Goal: Task Accomplishment & Management: Manage account settings

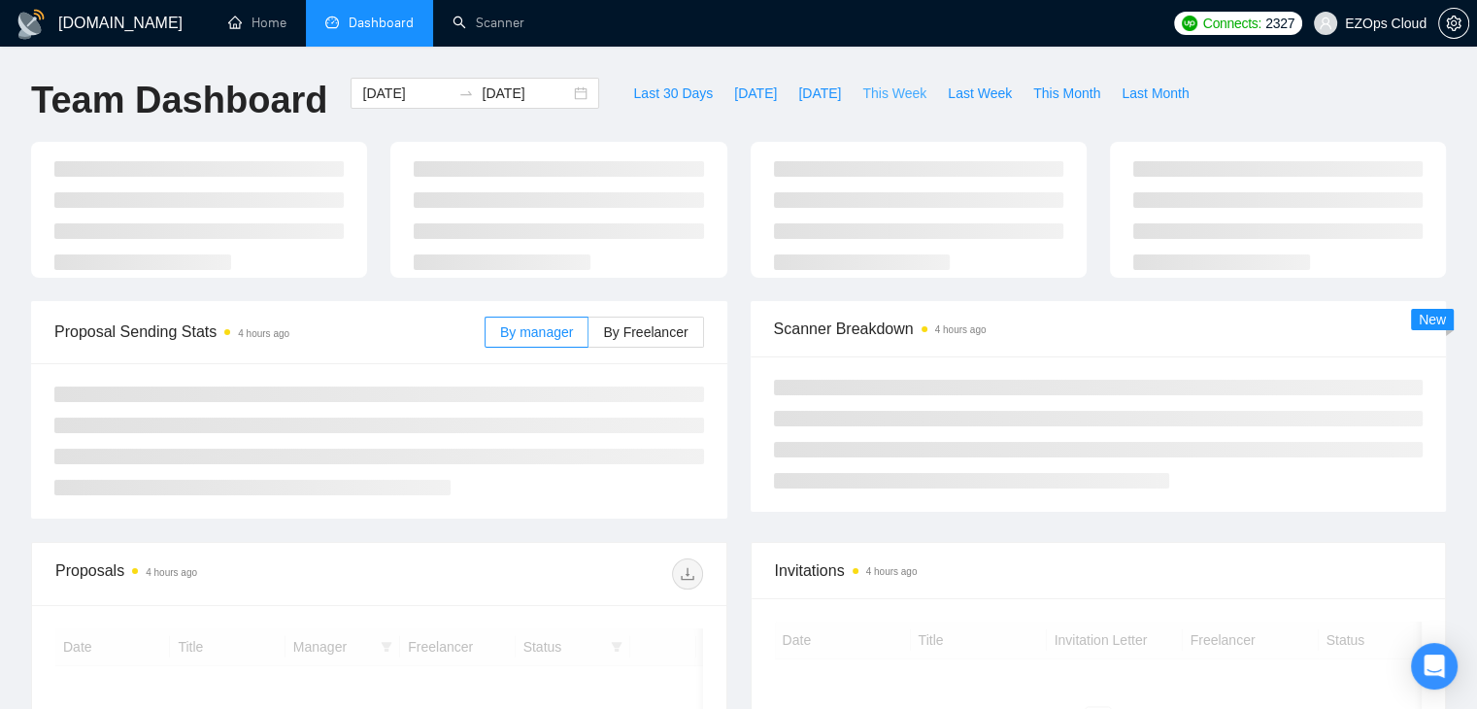
click at [866, 110] on div "Last 30 Days [DATE] [DATE] This Week Last Week This Month Last Month" at bounding box center [911, 110] width 600 height 64
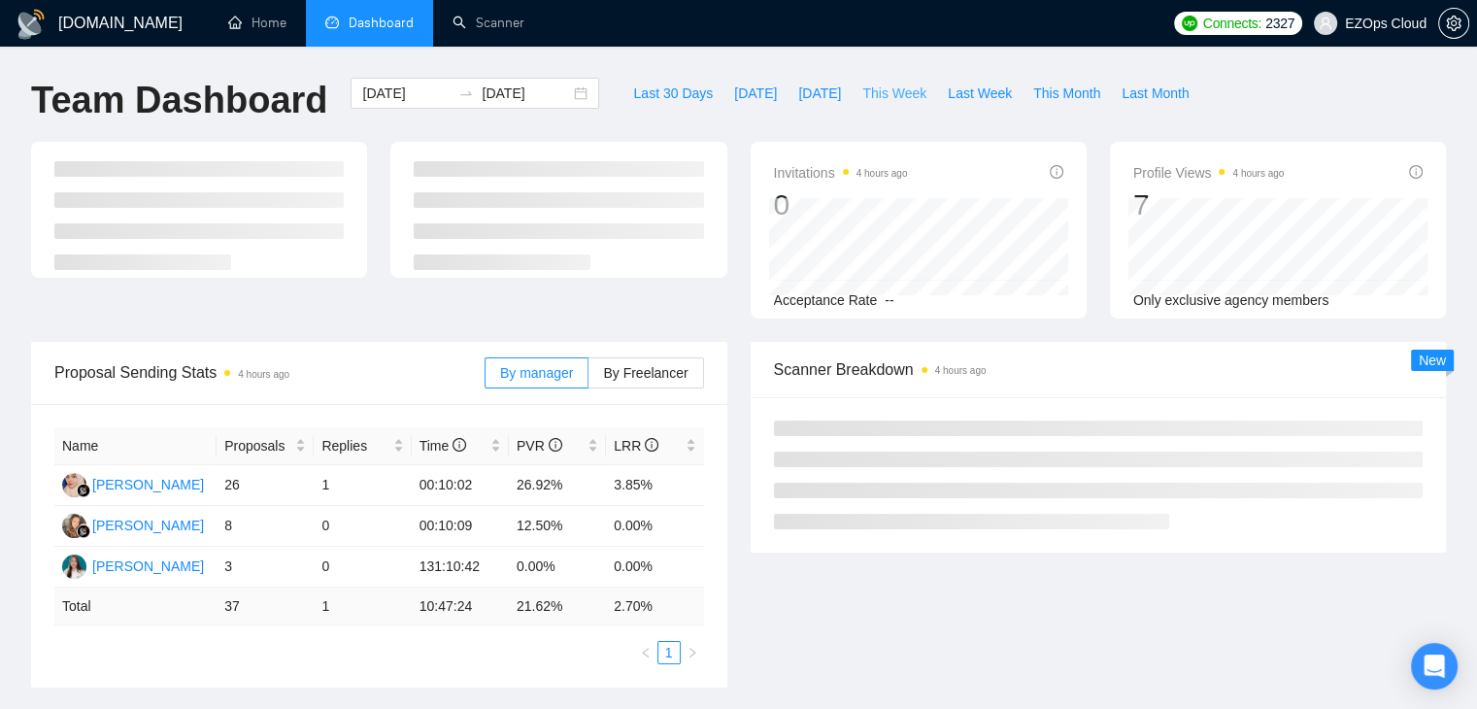
click at [866, 108] on button "This Week" at bounding box center [894, 93] width 85 height 31
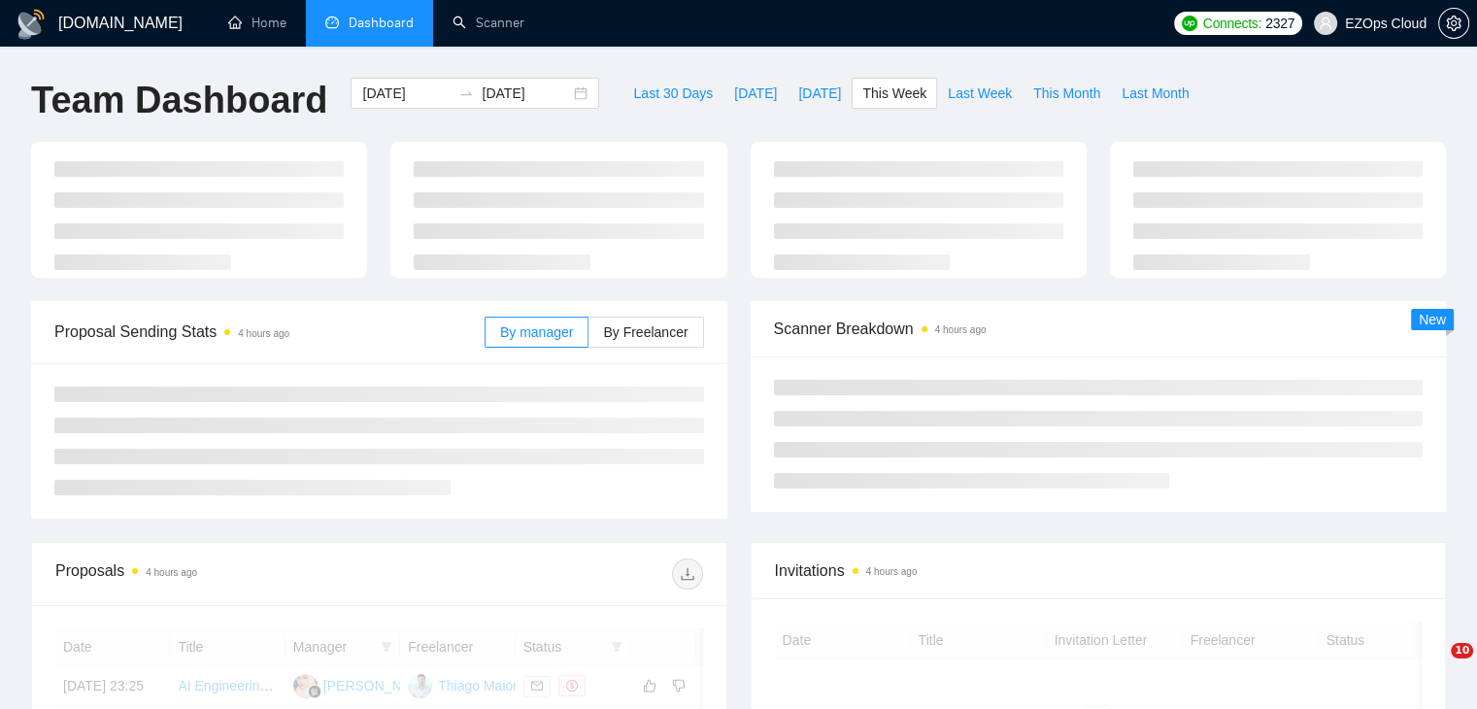
type input "[DATE]"
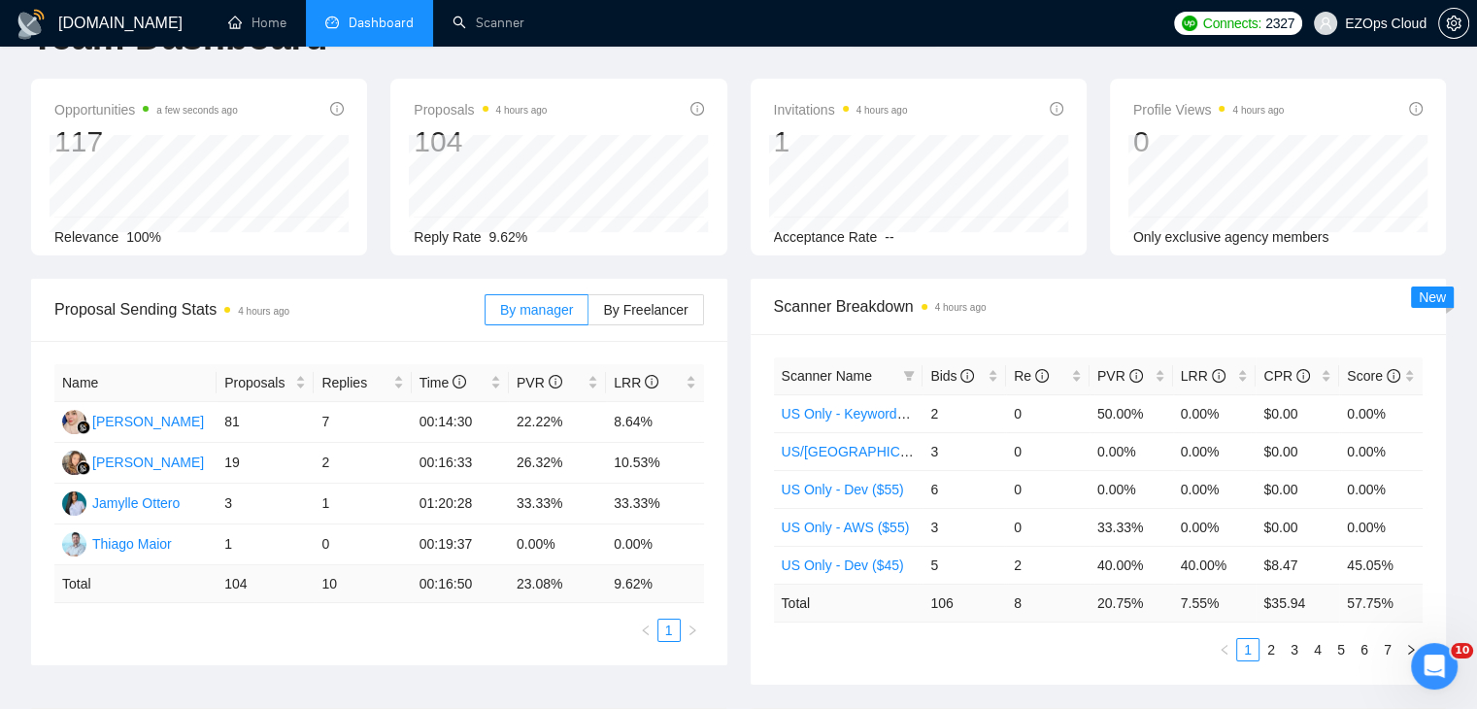
scroll to position [97, 0]
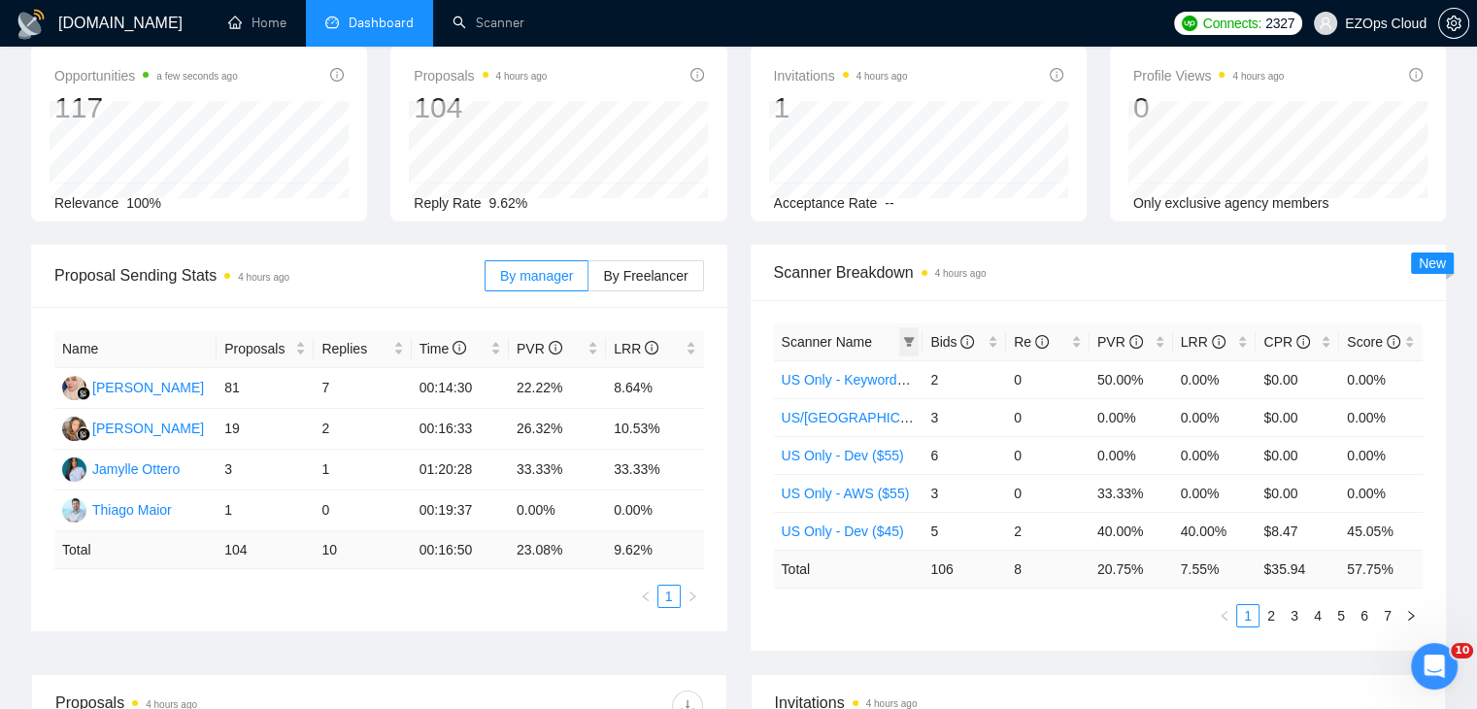
click at [909, 331] on span at bounding box center [908, 341] width 19 height 29
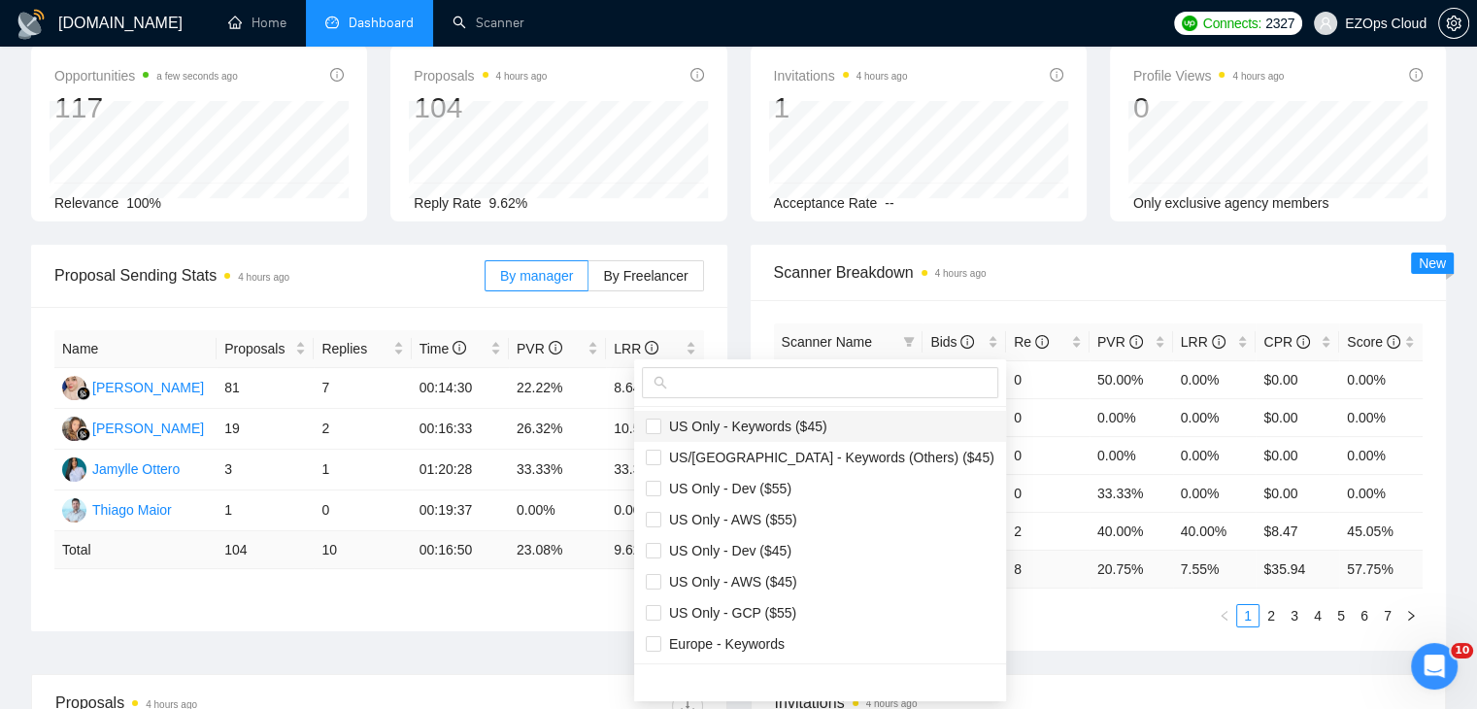
click at [768, 429] on span "US Only - Keywords ($45)" at bounding box center [744, 427] width 166 height 16
checkbox input "true"
click at [795, 464] on span "US/[GEOGRAPHIC_DATA] - Keywords (Others) ($45)" at bounding box center [827, 458] width 333 height 16
checkbox input "true"
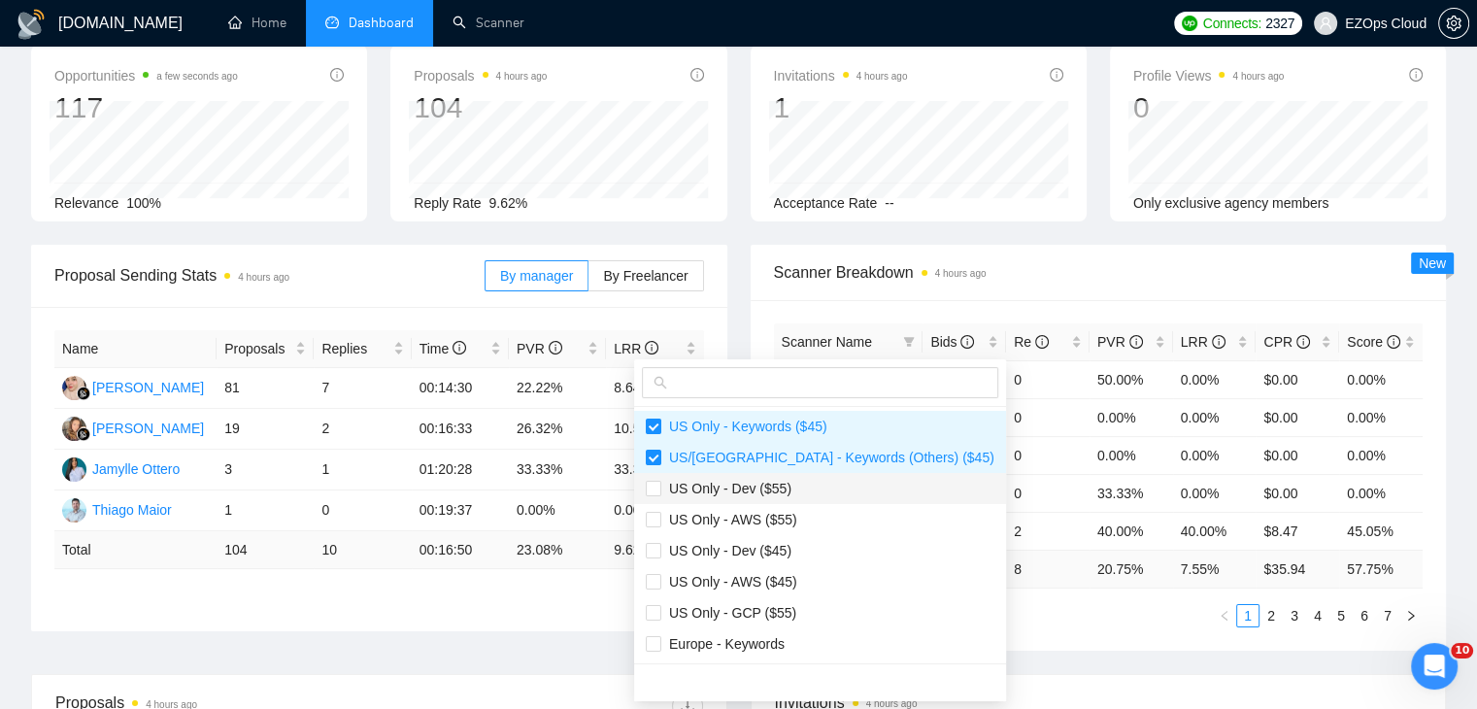
click at [801, 484] on span "US Only - Dev ($55)" at bounding box center [820, 488] width 349 height 21
checkbox input "true"
click at [812, 524] on span "US Only - AWS ($55)" at bounding box center [820, 519] width 349 height 21
checkbox input "true"
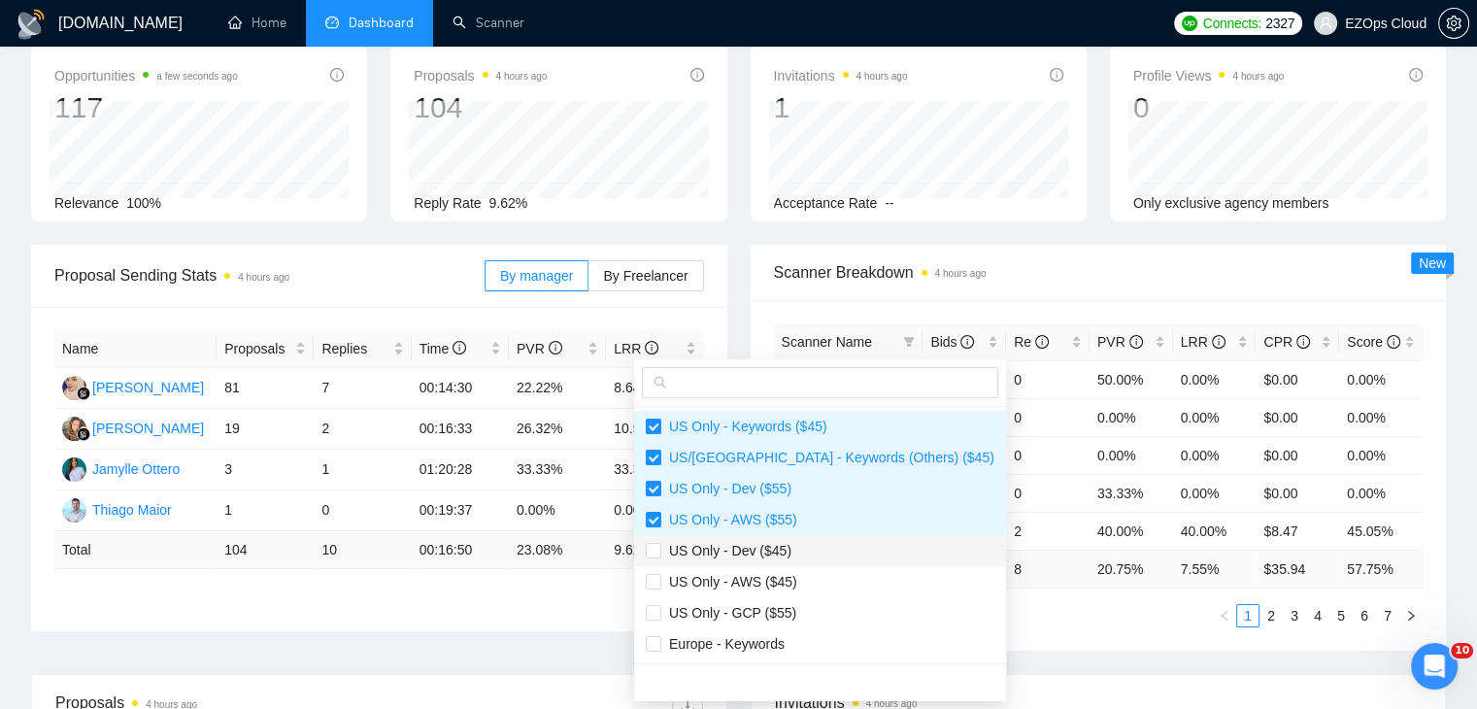
click at [817, 545] on span "US Only - Dev ($45)" at bounding box center [820, 550] width 349 height 21
checkbox input "true"
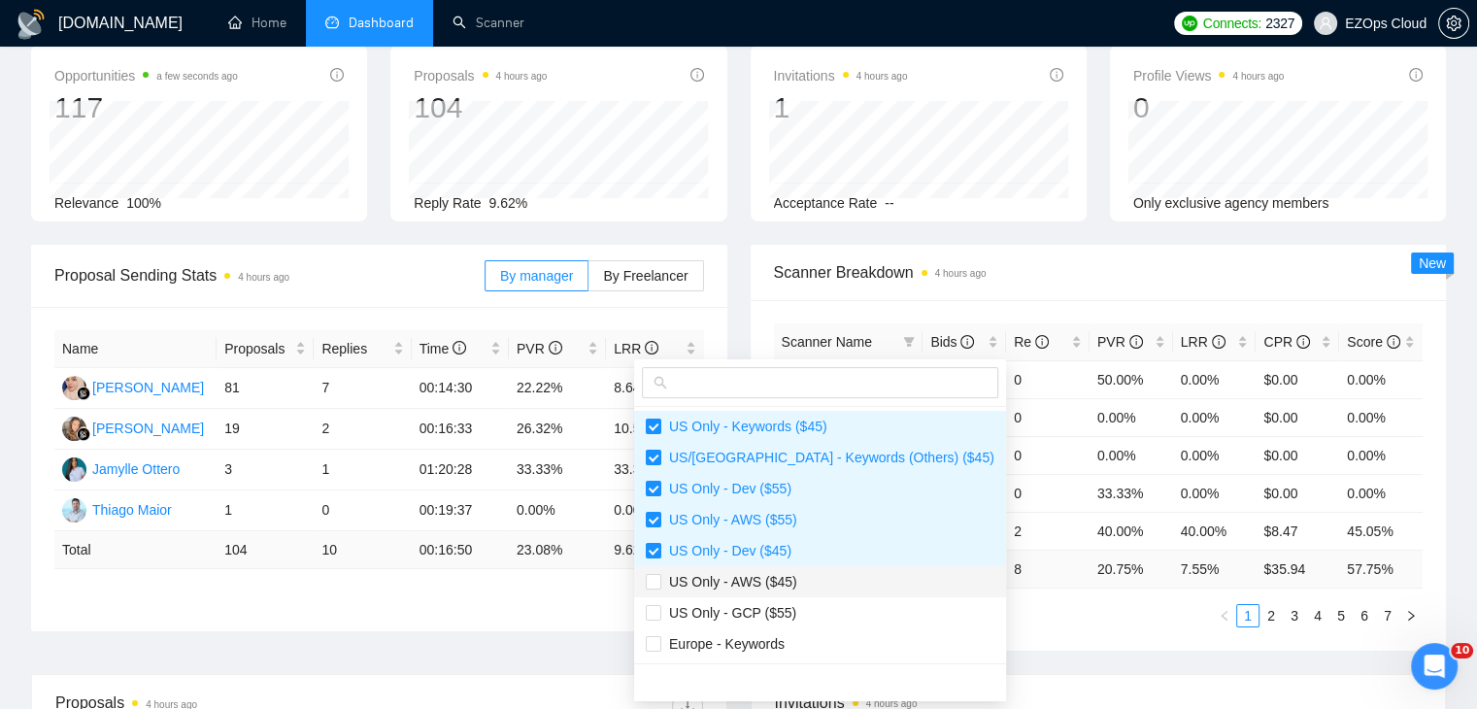
click at [811, 579] on span "US Only - AWS ($45)" at bounding box center [820, 581] width 349 height 21
checkbox input "true"
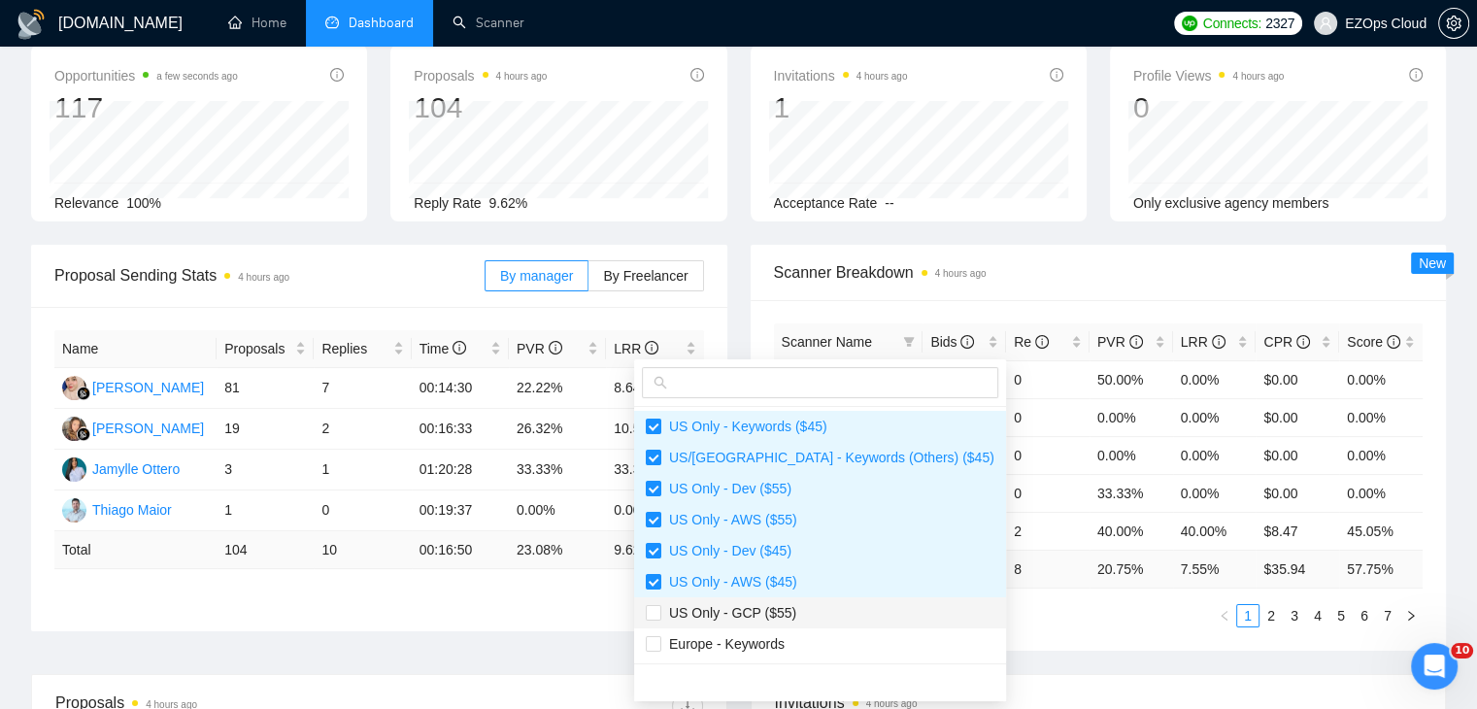
click at [812, 605] on span "US Only - GCP ($55)" at bounding box center [820, 612] width 349 height 21
checkbox input "true"
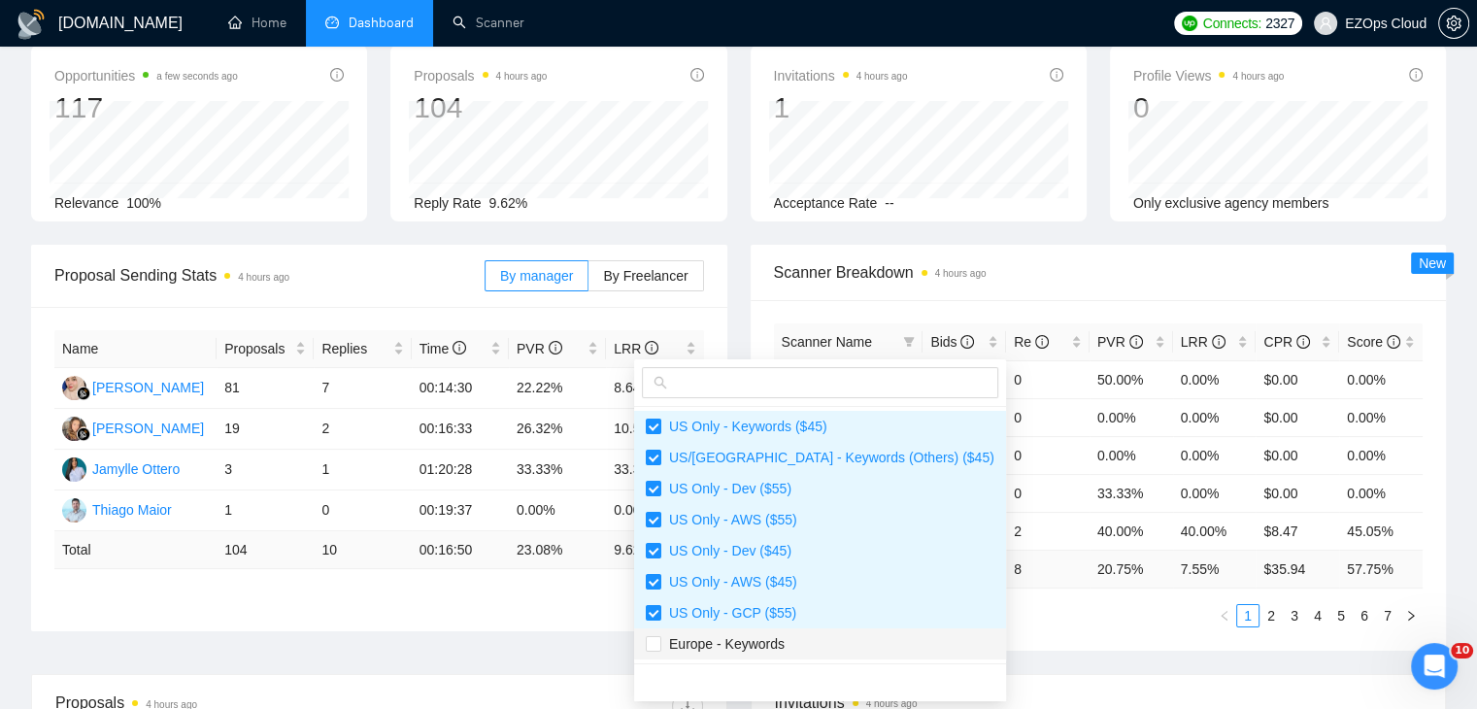
click at [808, 636] on span "Europe - Keywords" at bounding box center [820, 643] width 349 height 21
checkbox input "true"
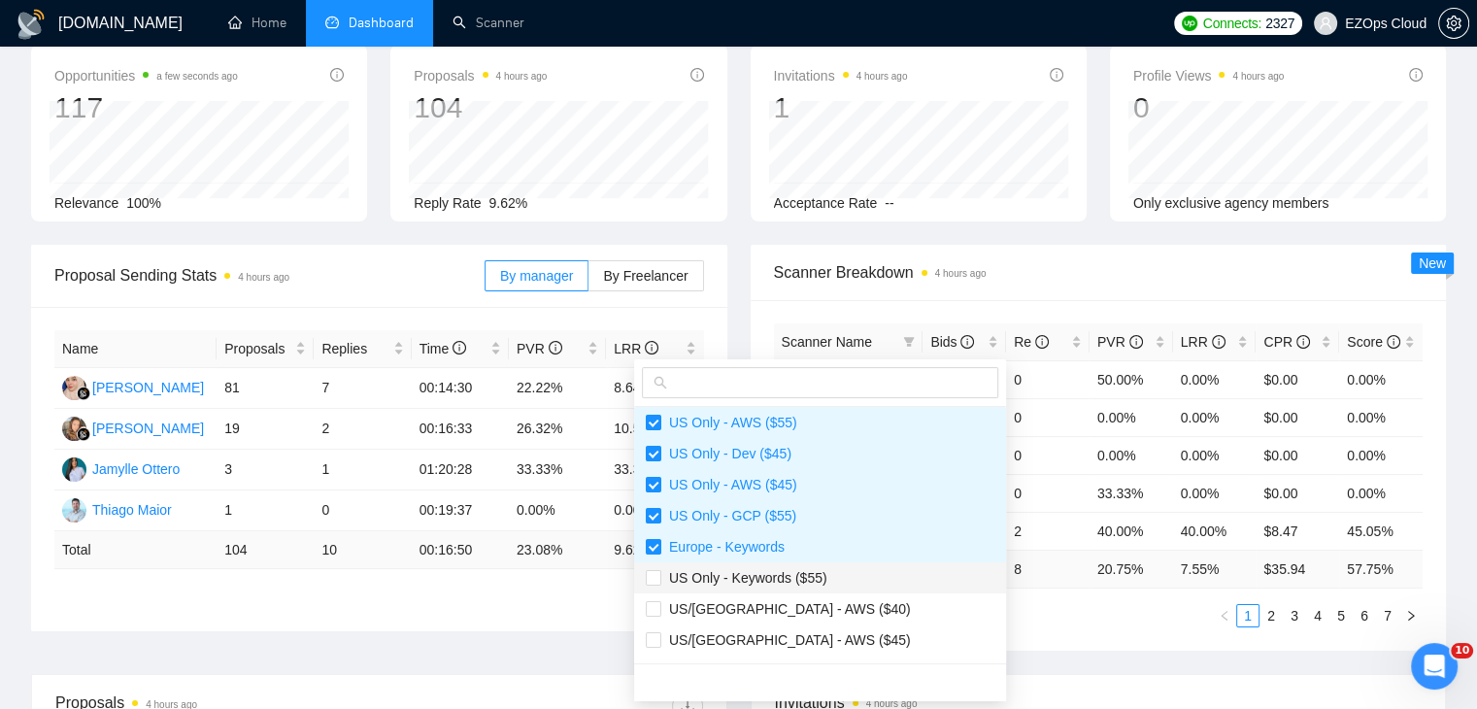
click at [803, 575] on span "US Only - Keywords ($55)" at bounding box center [744, 578] width 166 height 16
checkbox input "true"
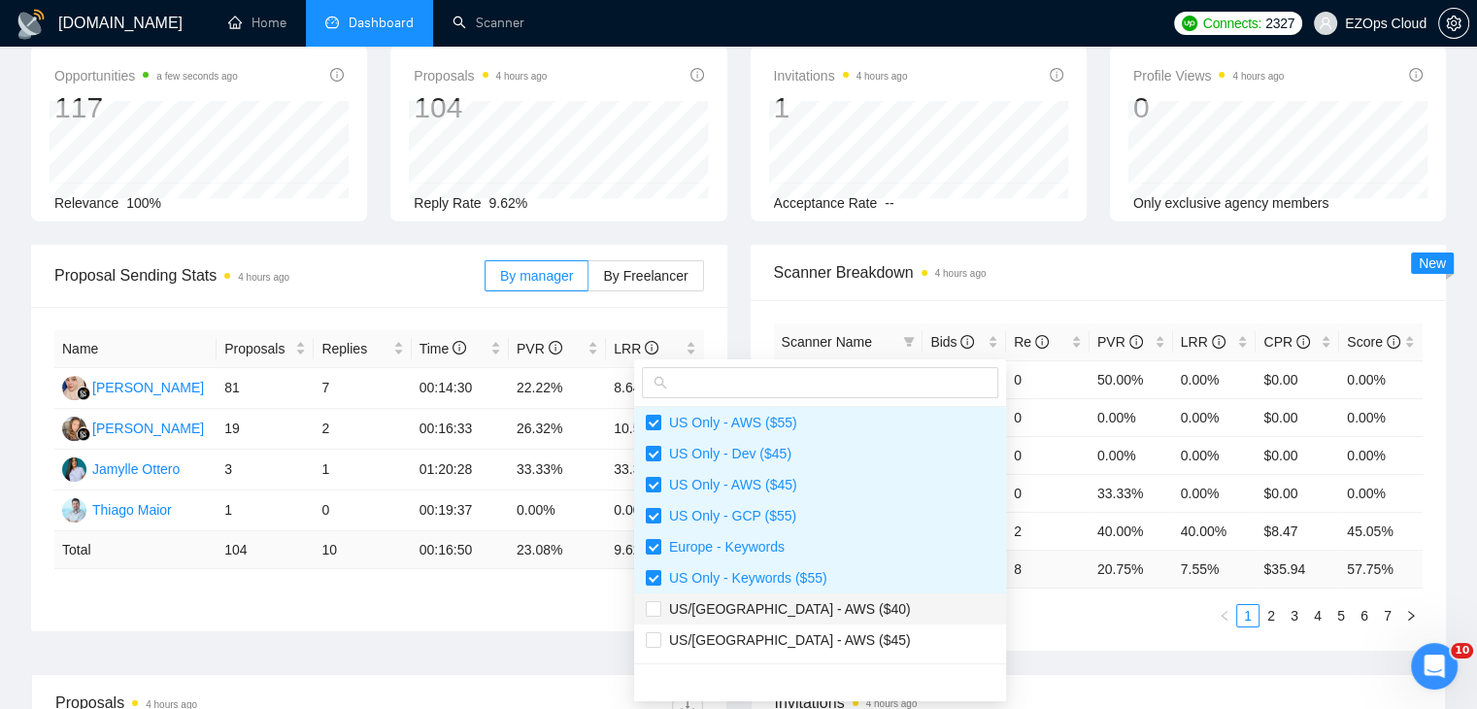
click at [816, 605] on span "US/[GEOGRAPHIC_DATA] - AWS ($40)" at bounding box center [820, 608] width 349 height 21
checkbox input "true"
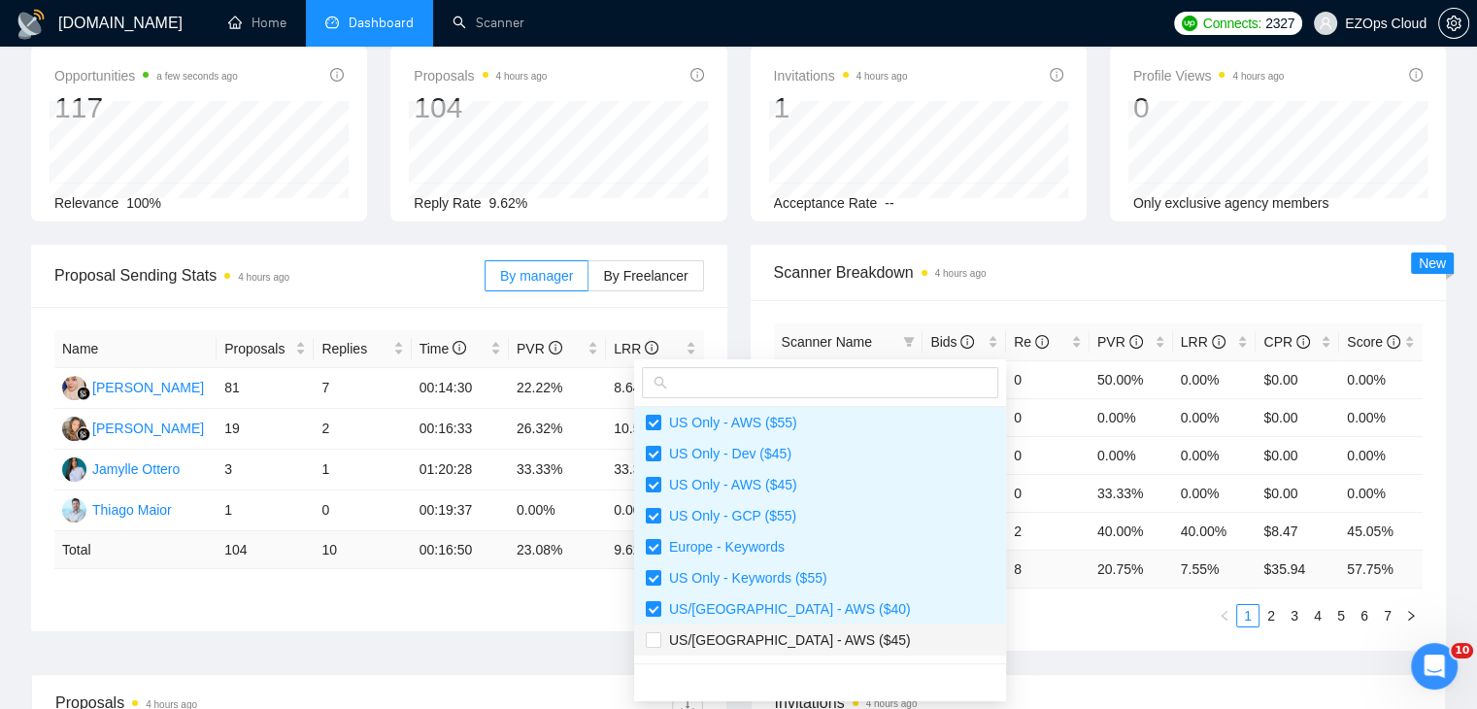
click at [820, 641] on span "US/[GEOGRAPHIC_DATA] - AWS ($45)" at bounding box center [820, 639] width 349 height 21
checkbox input "true"
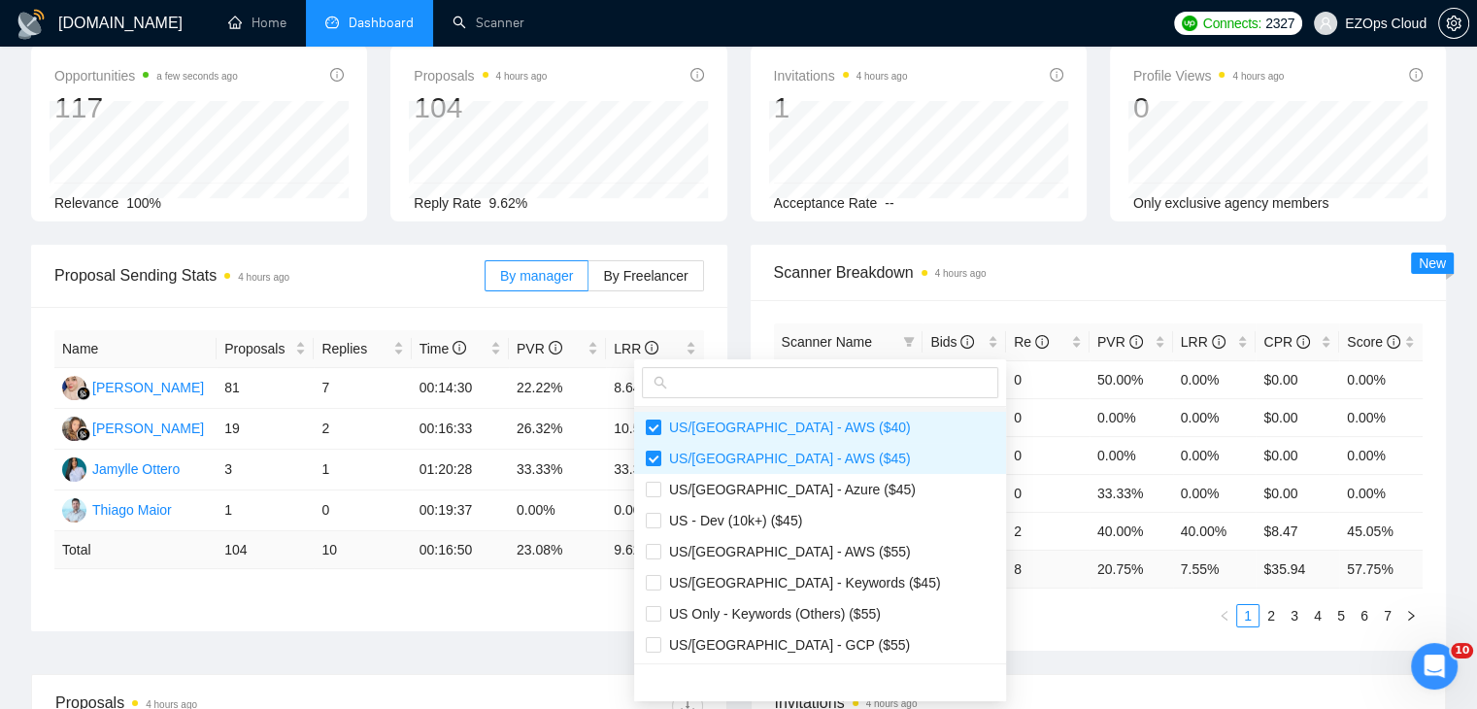
scroll to position [291, 0]
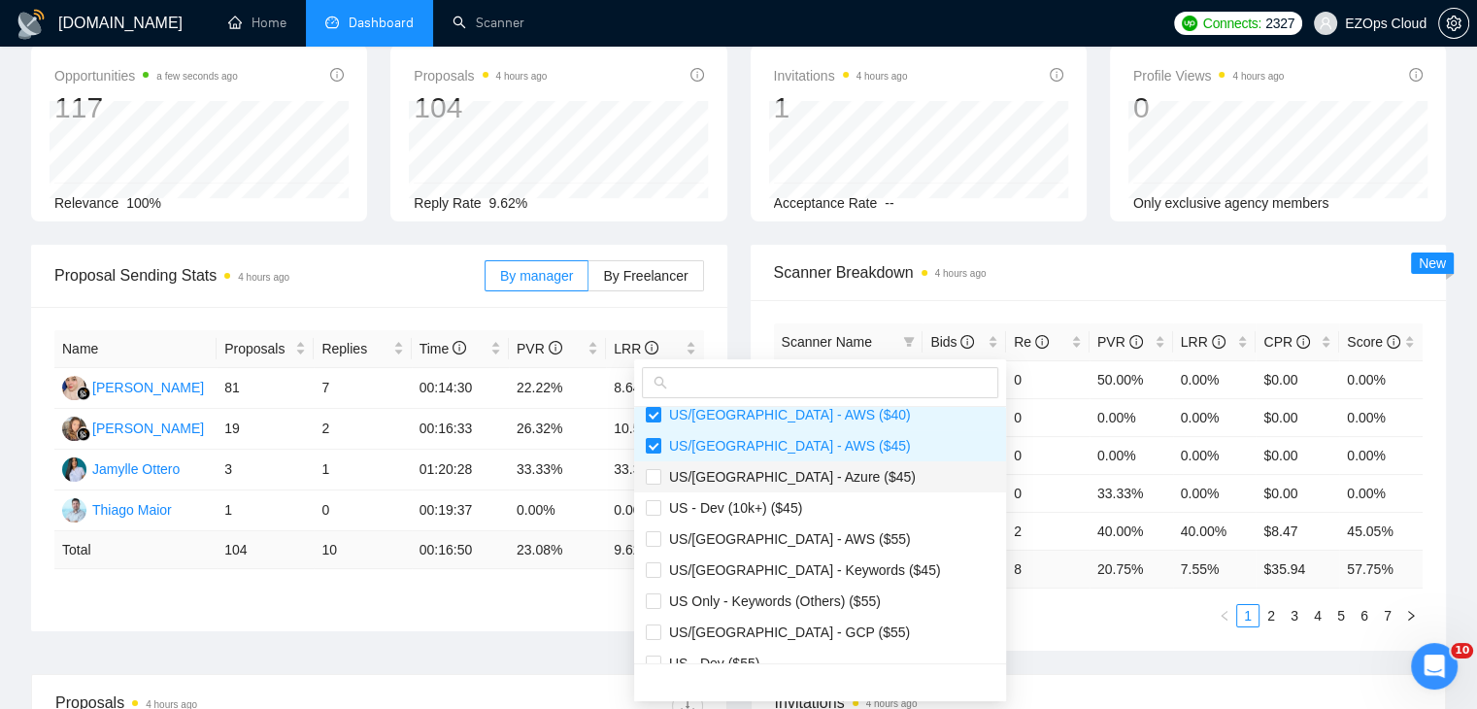
click at [784, 471] on span "US/[GEOGRAPHIC_DATA] - Azure ($45)" at bounding box center [788, 477] width 254 height 16
checkbox input "true"
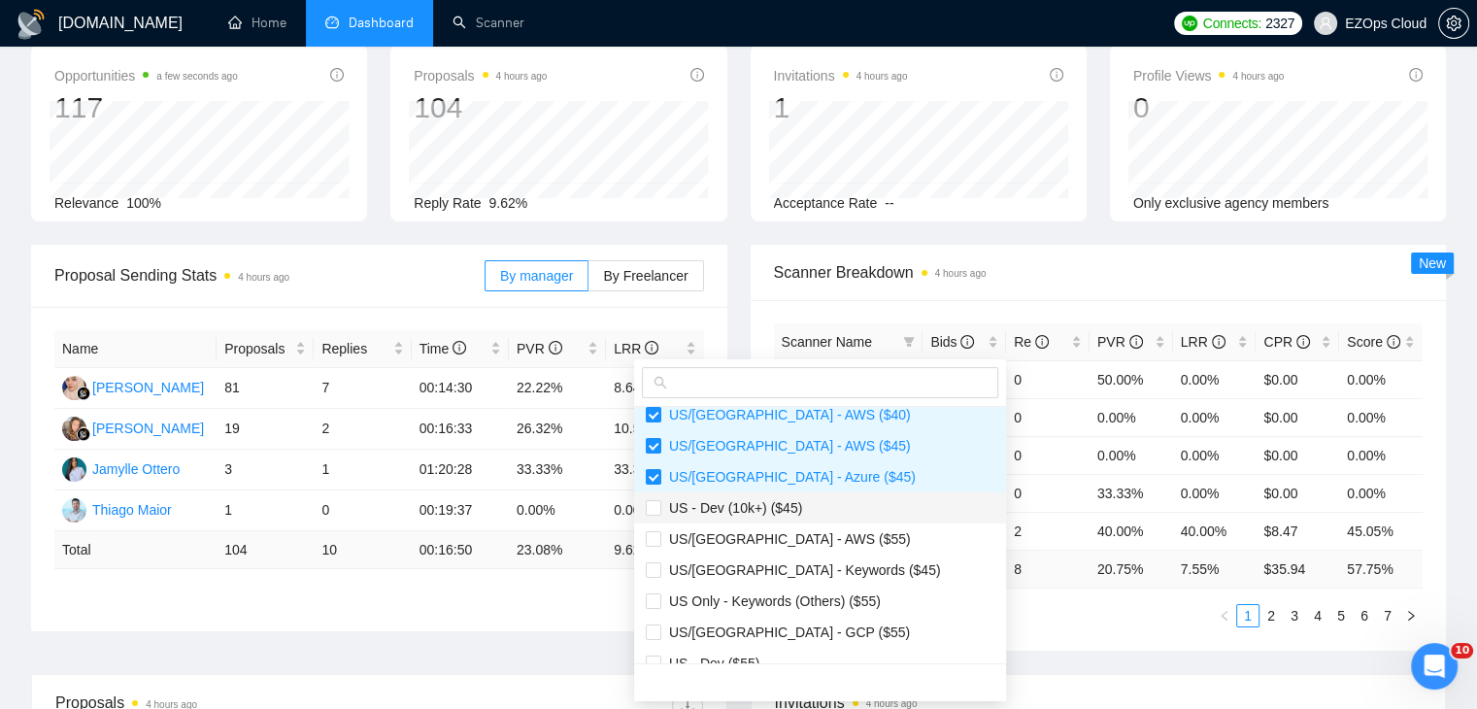
click at [805, 512] on span "US - Dev (10k+) ($45)" at bounding box center [820, 507] width 349 height 21
checkbox input "true"
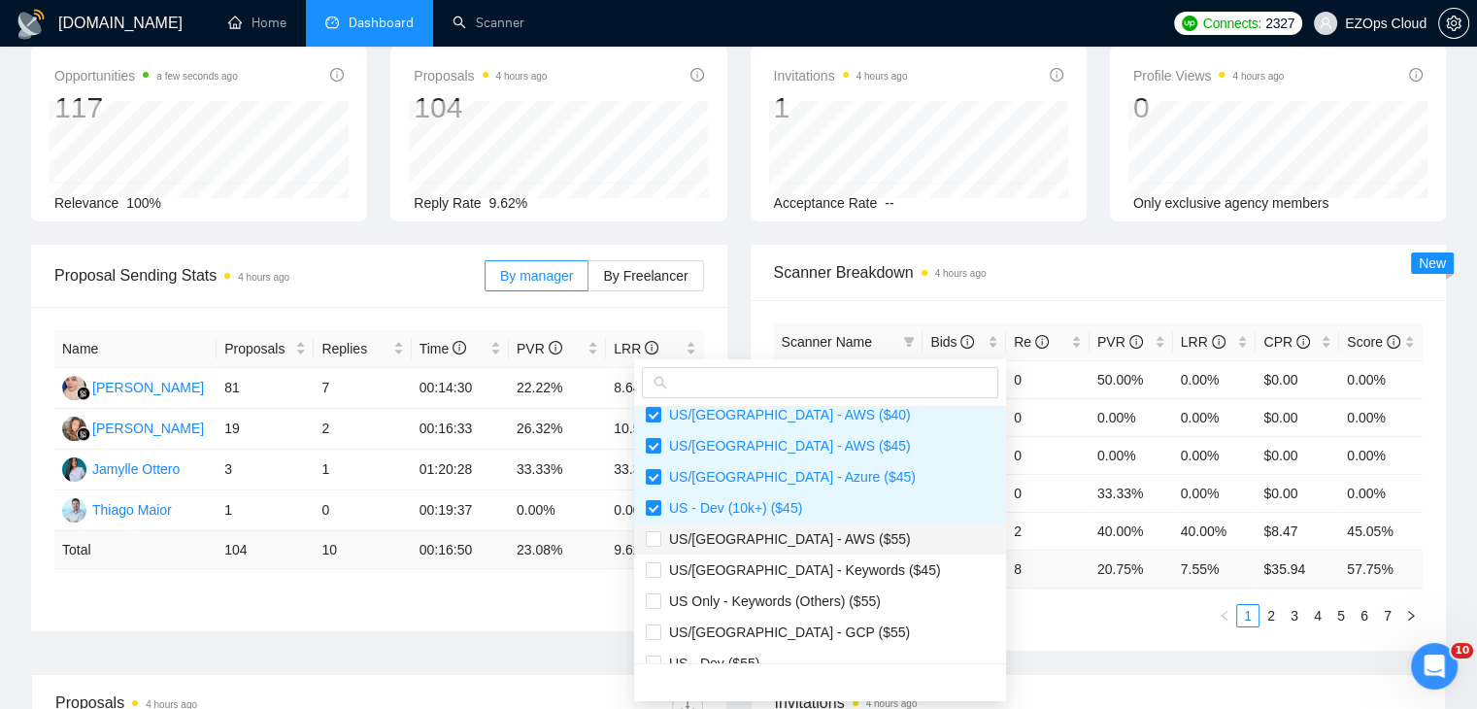
click at [811, 542] on span "US/[GEOGRAPHIC_DATA] - AWS ($55)" at bounding box center [820, 538] width 349 height 21
checkbox input "true"
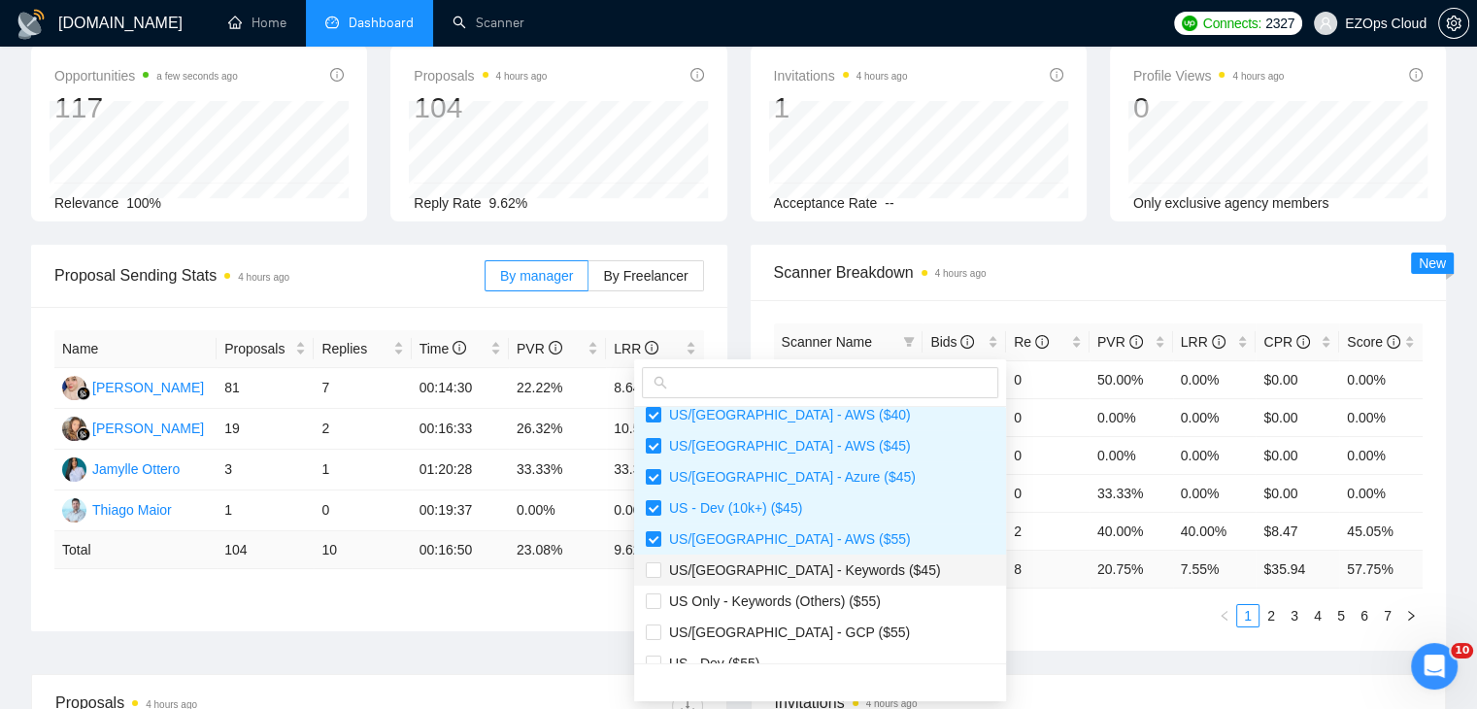
click at [817, 562] on span "US/[GEOGRAPHIC_DATA] - Keywords ($45)" at bounding box center [801, 570] width 280 height 16
checkbox input "true"
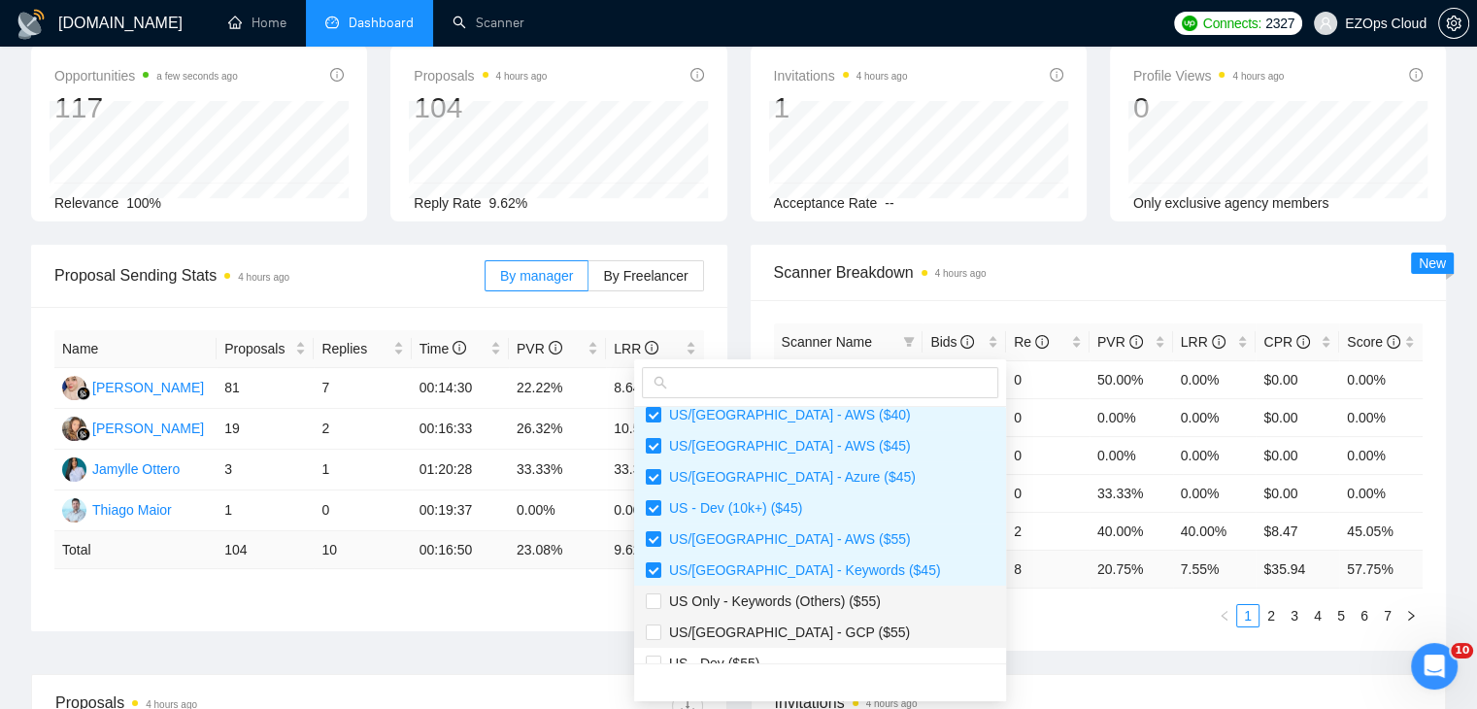
drag, startPoint x: 821, startPoint y: 590, endPoint x: 822, endPoint y: 618, distance: 27.2
click at [821, 593] on span "US Only - Keywords (Others) ($55)" at bounding box center [770, 601] width 219 height 16
checkbox input "true"
click at [822, 618] on li "US/[GEOGRAPHIC_DATA] - GCP ($55)" at bounding box center [820, 632] width 372 height 31
checkbox input "true"
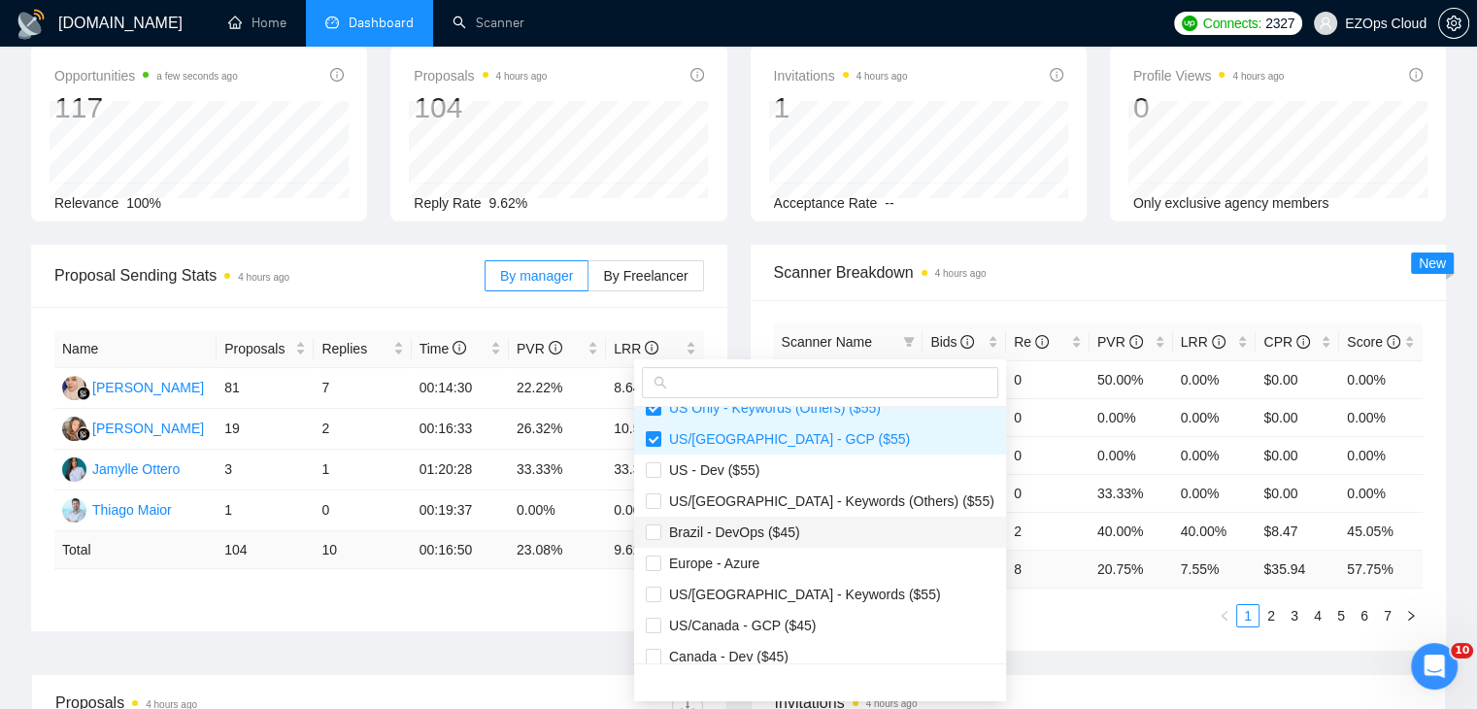
scroll to position [486, 0]
click at [757, 475] on span "US - Dev ($55)" at bounding box center [820, 468] width 349 height 21
checkbox input "true"
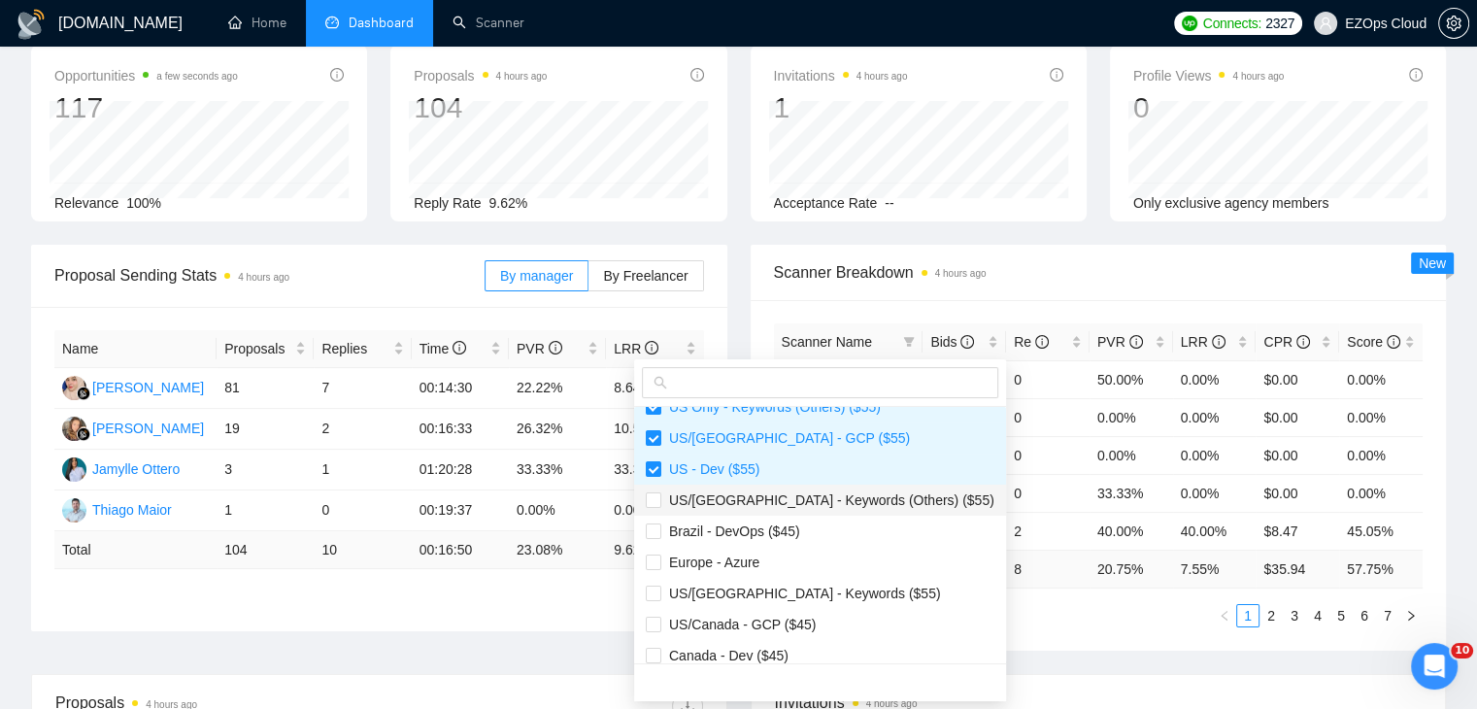
click at [780, 497] on span "US/[GEOGRAPHIC_DATA] - Keywords (Others) ($55)" at bounding box center [827, 500] width 333 height 16
checkbox input "true"
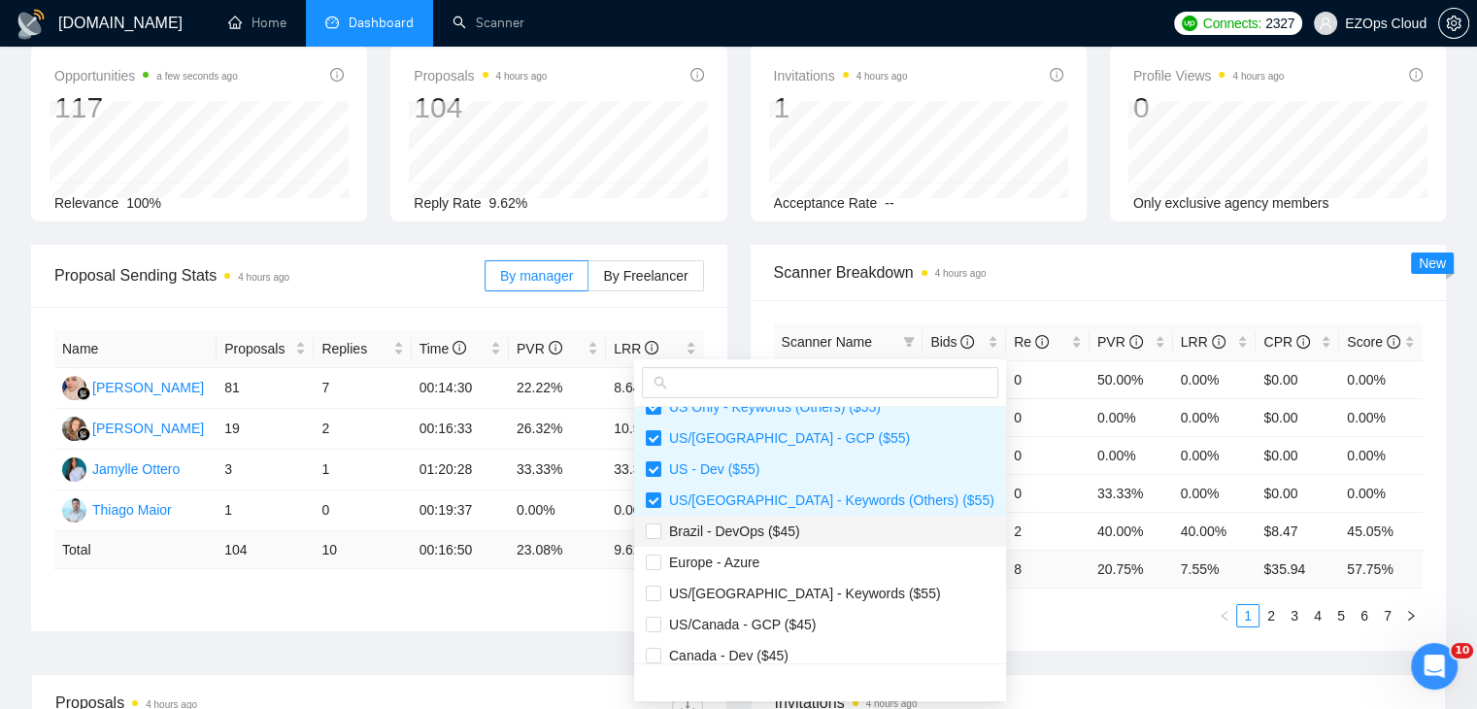
click at [781, 519] on li "Brazil - DevOps ($45)" at bounding box center [820, 531] width 372 height 31
checkbox input "true"
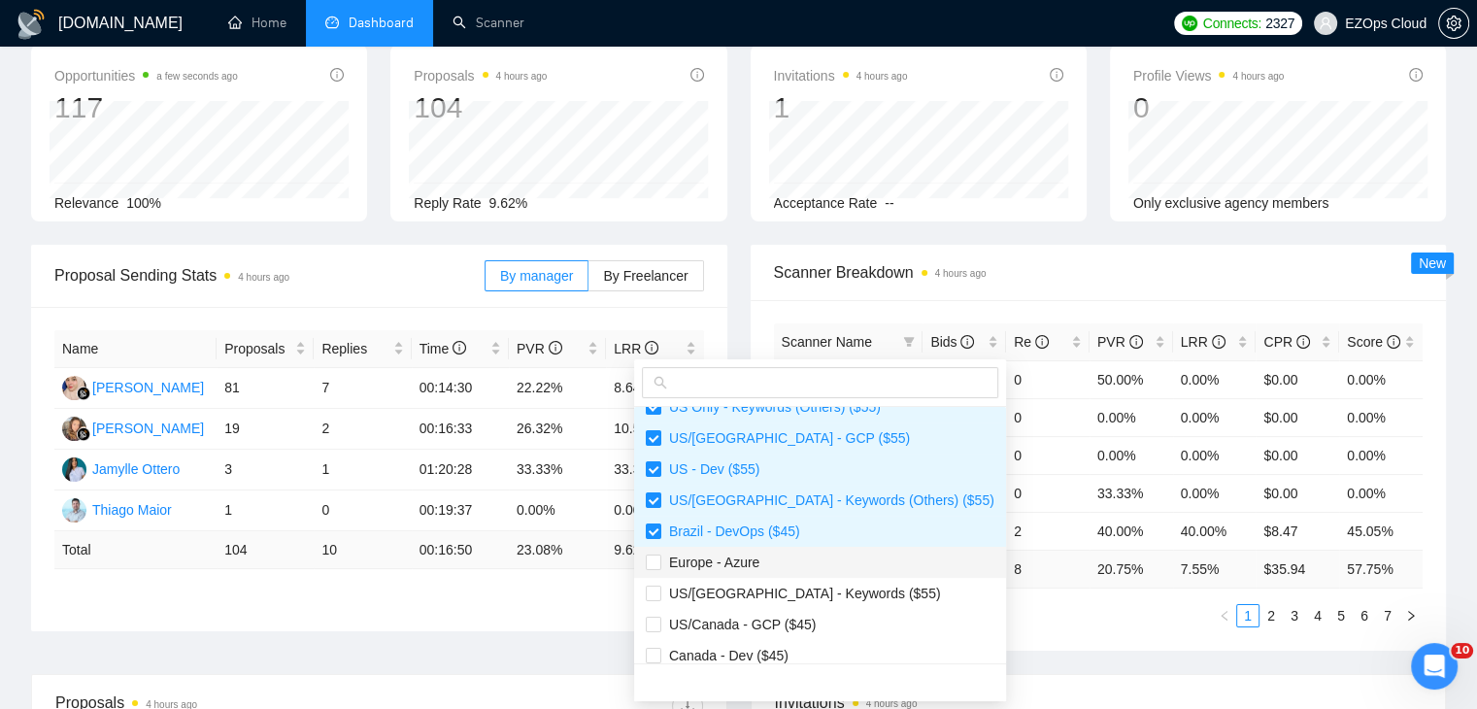
click at [785, 564] on span "Europe - Azure" at bounding box center [820, 562] width 349 height 21
checkbox input "true"
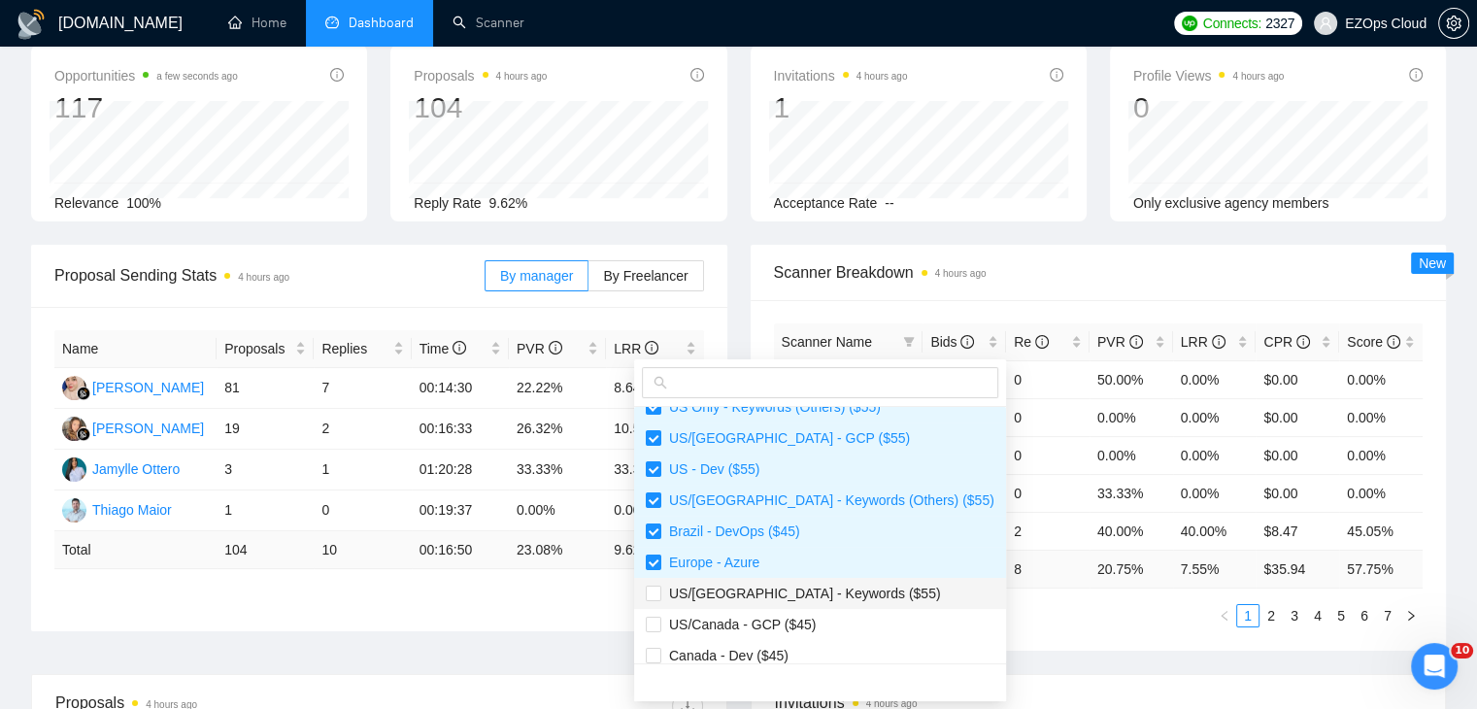
click at [799, 601] on span "US/[GEOGRAPHIC_DATA] - Keywords ($55)" at bounding box center [820, 593] width 349 height 21
checkbox input "true"
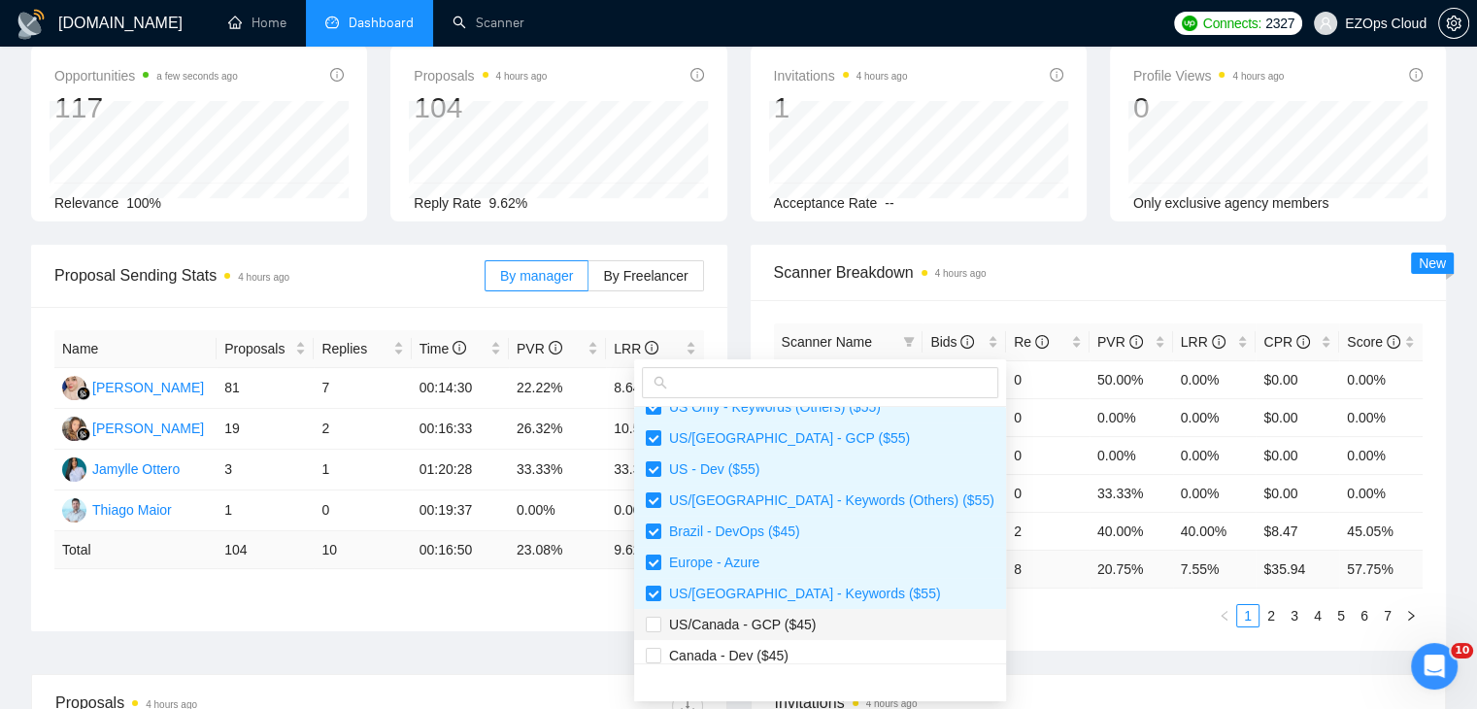
click at [802, 624] on span "US/Canada - GCP ($45)" at bounding box center [738, 625] width 154 height 16
click at [804, 637] on li "US/Canada - GCP ($45)" at bounding box center [820, 624] width 372 height 31
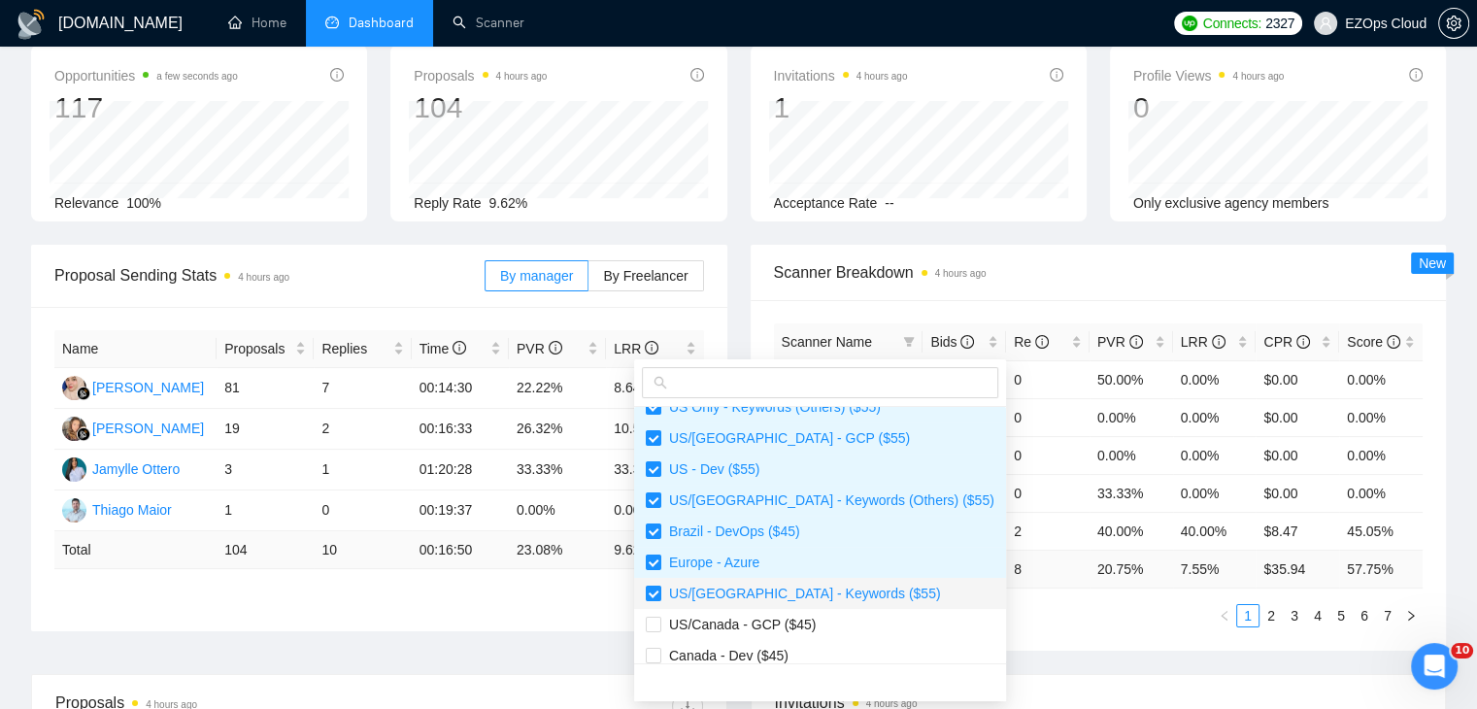
scroll to position [583, 0]
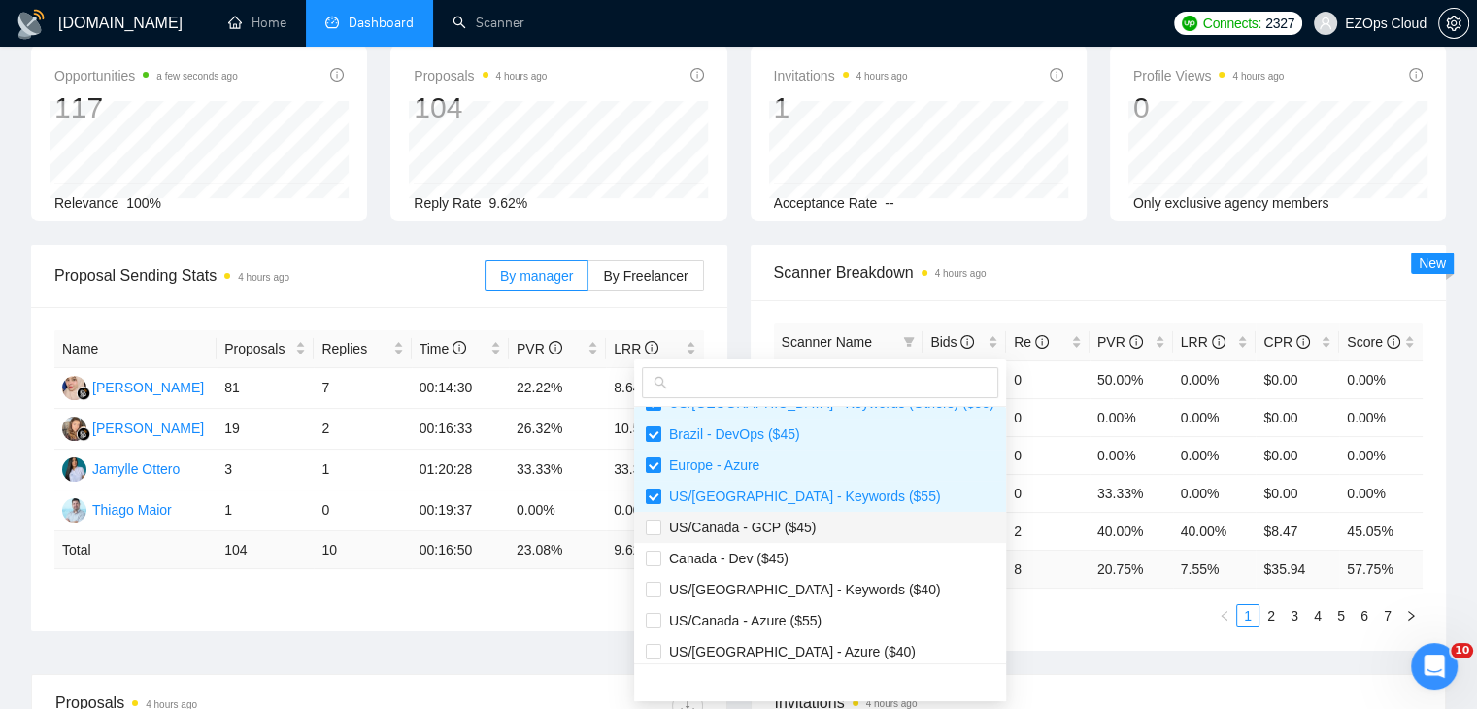
click at [800, 537] on li "US/Canada - GCP ($45)" at bounding box center [820, 527] width 372 height 31
checkbox input "true"
click at [800, 550] on span "Canada - Dev ($45)" at bounding box center [820, 558] width 349 height 21
checkbox input "true"
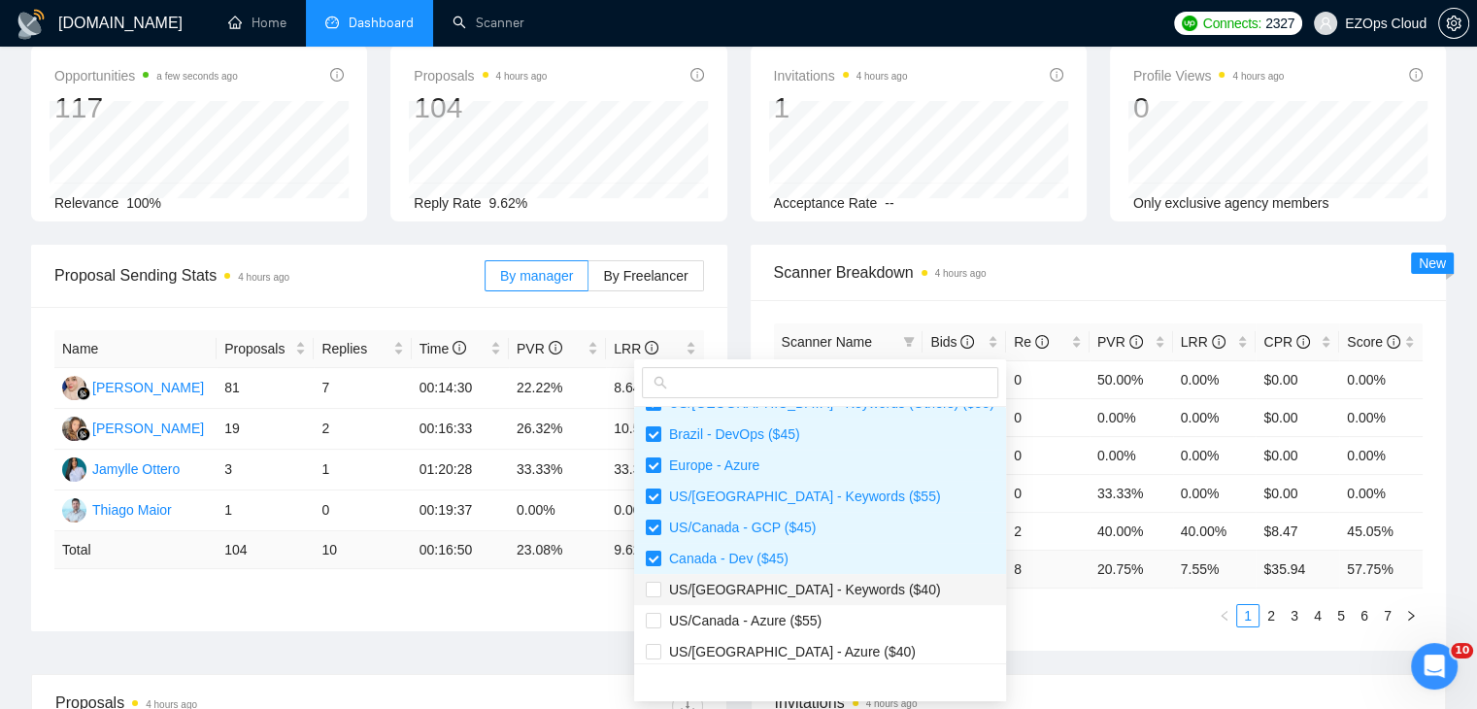
click at [806, 582] on span "US/[GEOGRAPHIC_DATA] - Keywords ($40)" at bounding box center [801, 590] width 280 height 16
checkbox input "true"
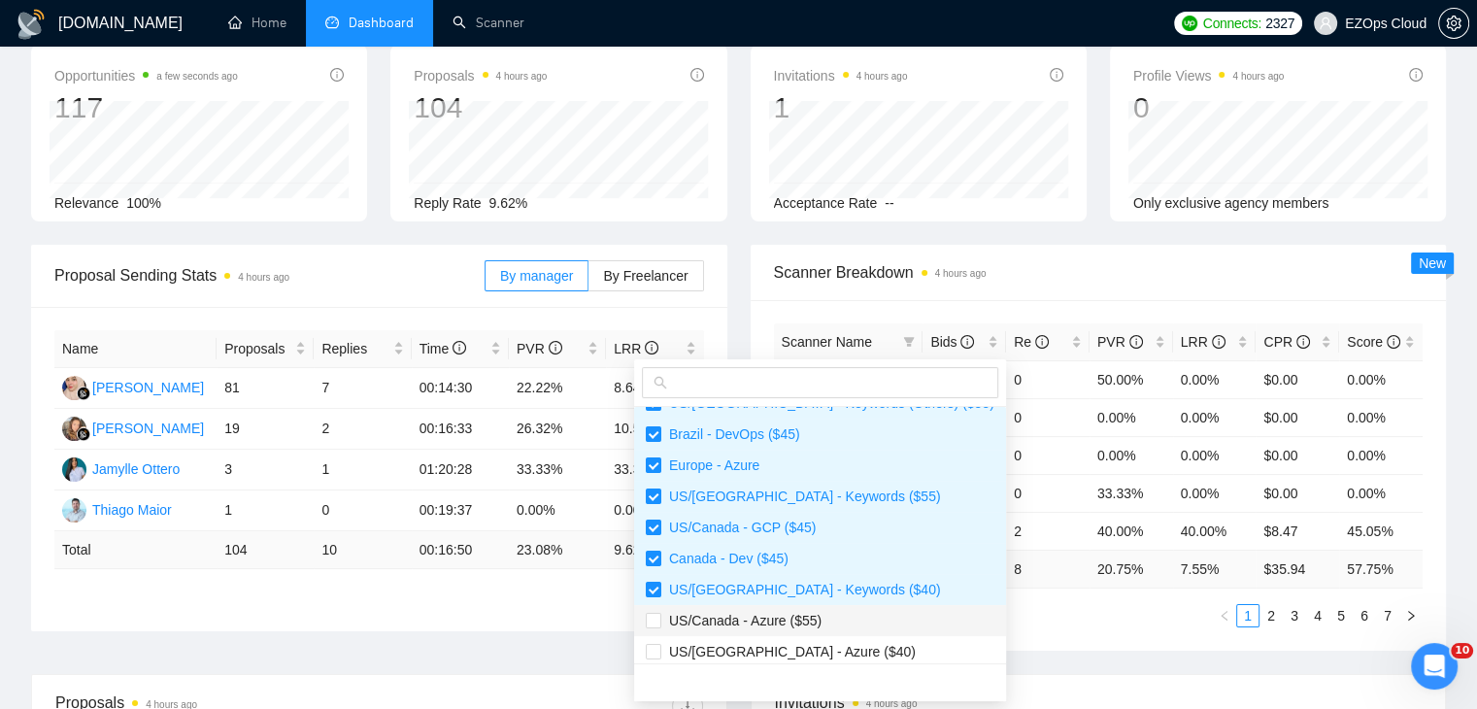
click at [812, 619] on span "US/Canada - Azure ($55)" at bounding box center [741, 621] width 160 height 16
checkbox input "true"
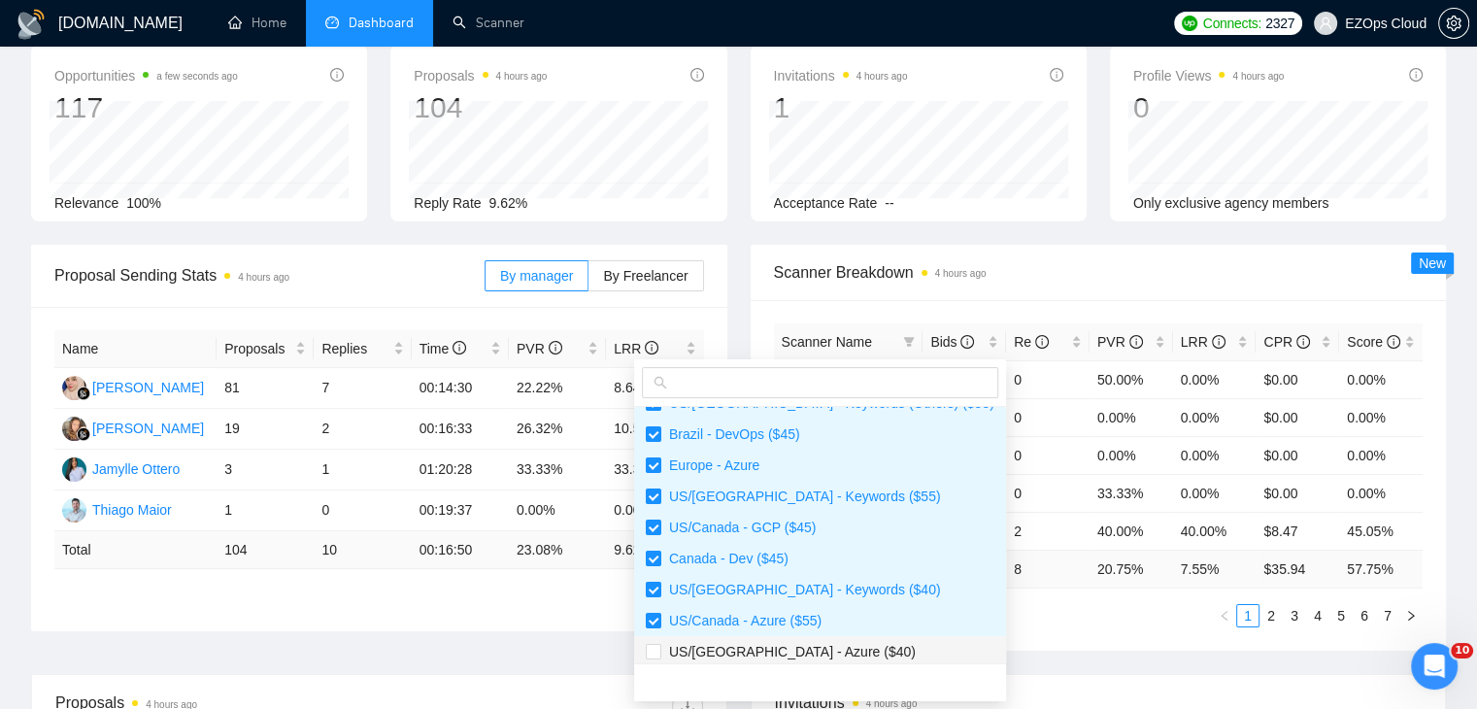
click at [815, 650] on span "US/[GEOGRAPHIC_DATA] - Azure ($40)" at bounding box center [788, 652] width 254 height 16
checkbox input "true"
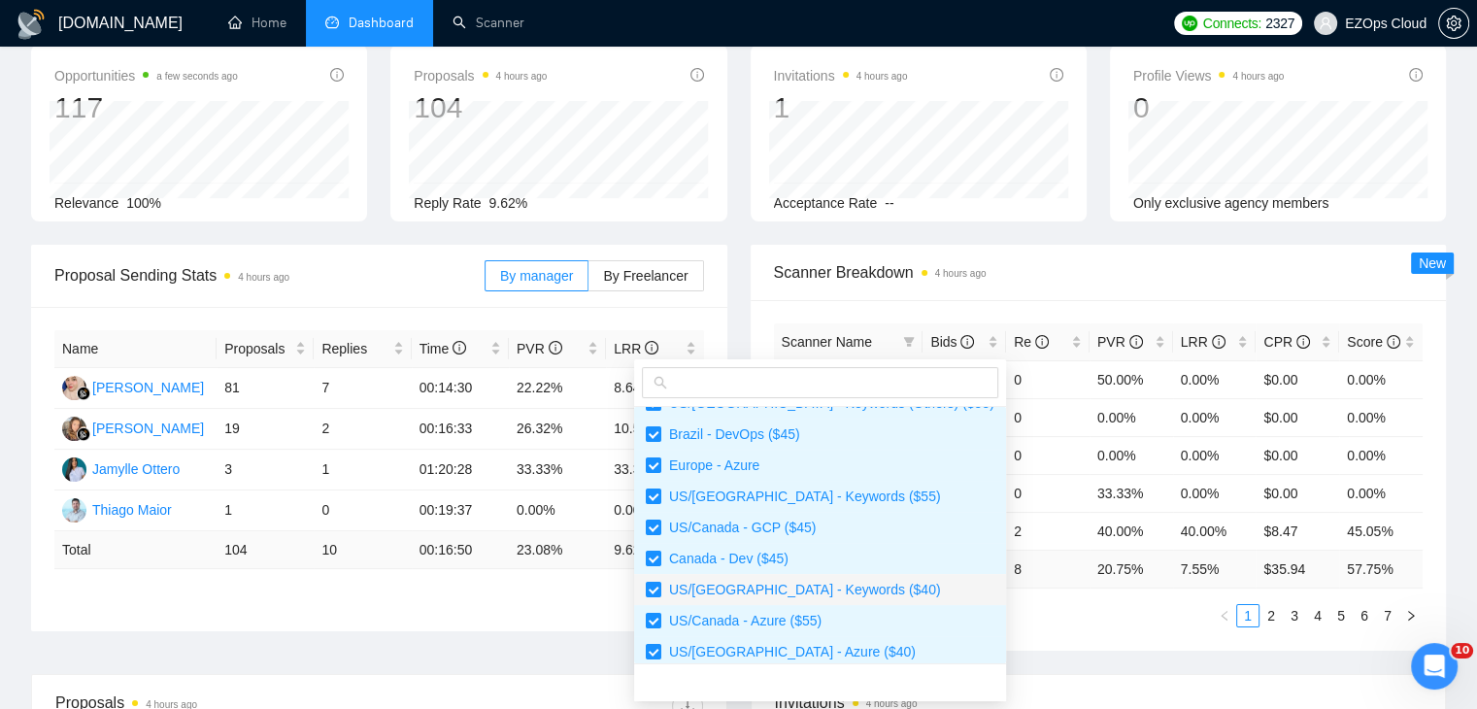
scroll to position [746, 0]
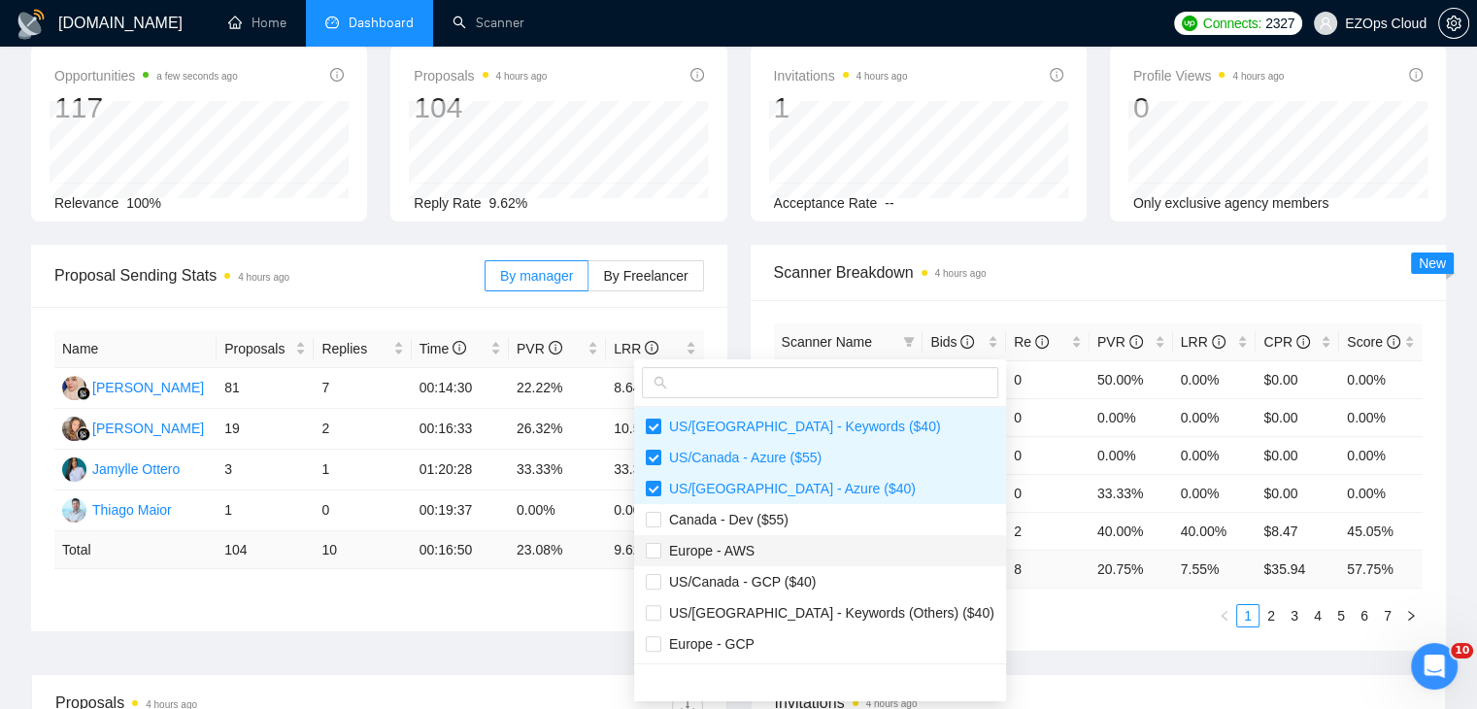
click at [798, 535] on li "Europe - AWS" at bounding box center [820, 550] width 372 height 31
checkbox input "true"
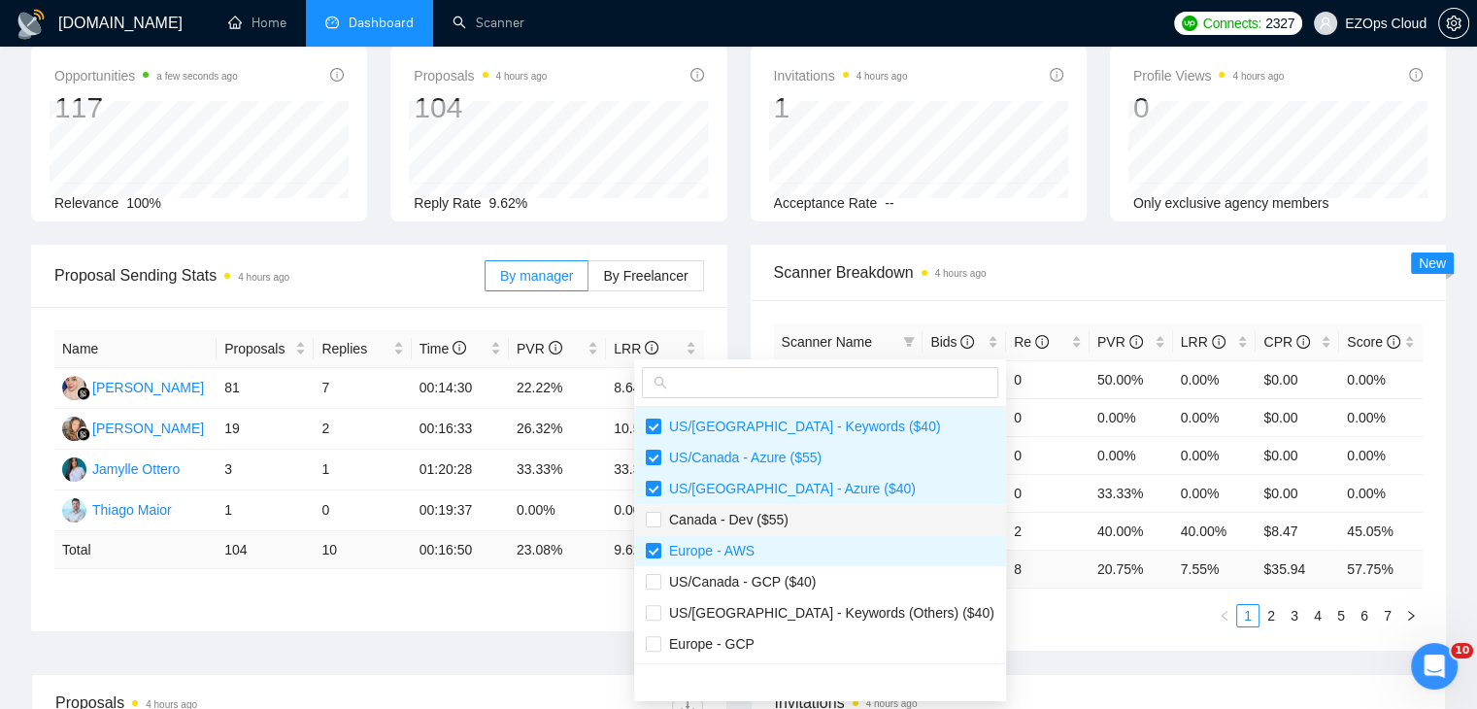
click at [771, 514] on span "Canada - Dev ($55)" at bounding box center [724, 520] width 127 height 16
checkbox input "true"
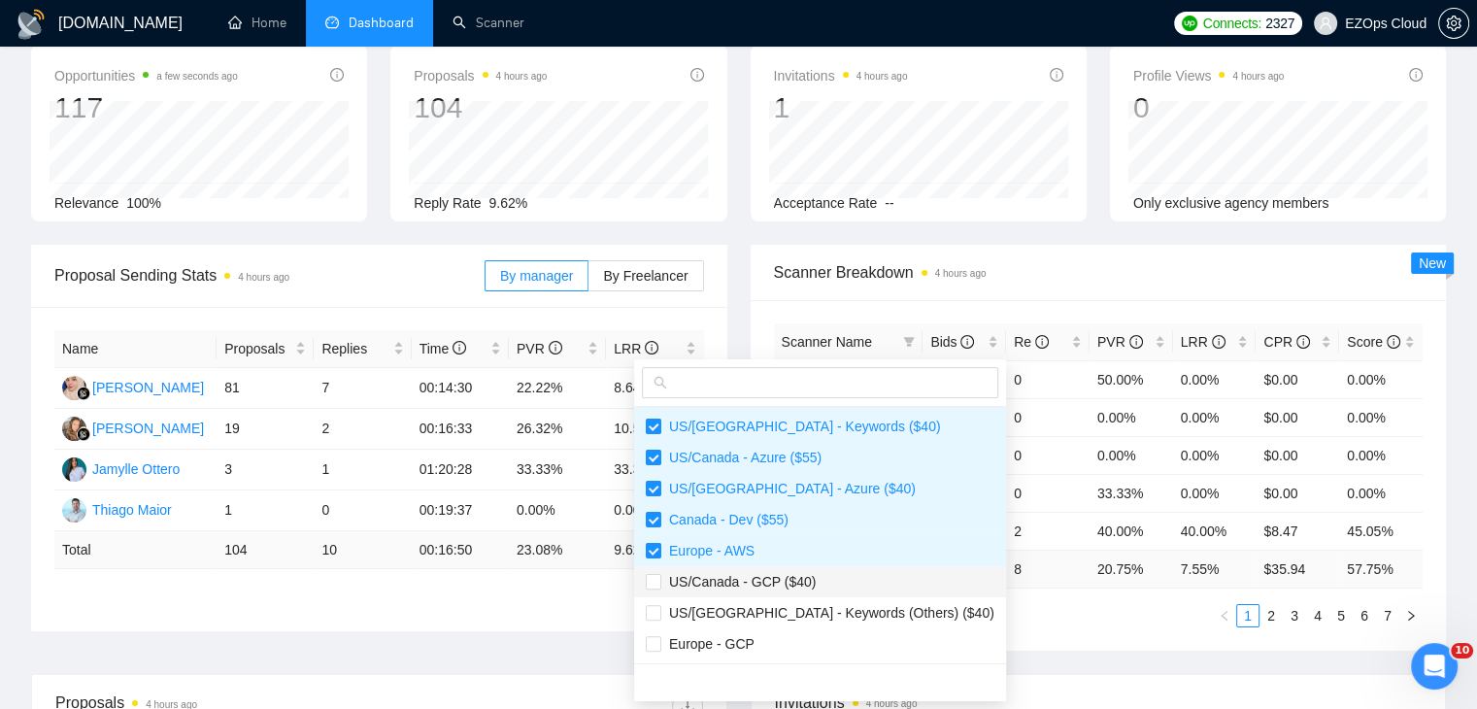
click at [785, 580] on span "US/Canada - GCP ($40)" at bounding box center [738, 582] width 154 height 16
checkbox input "true"
click at [813, 618] on span "US/[GEOGRAPHIC_DATA] - Keywords (Others) ($40)" at bounding box center [827, 613] width 333 height 16
checkbox input "true"
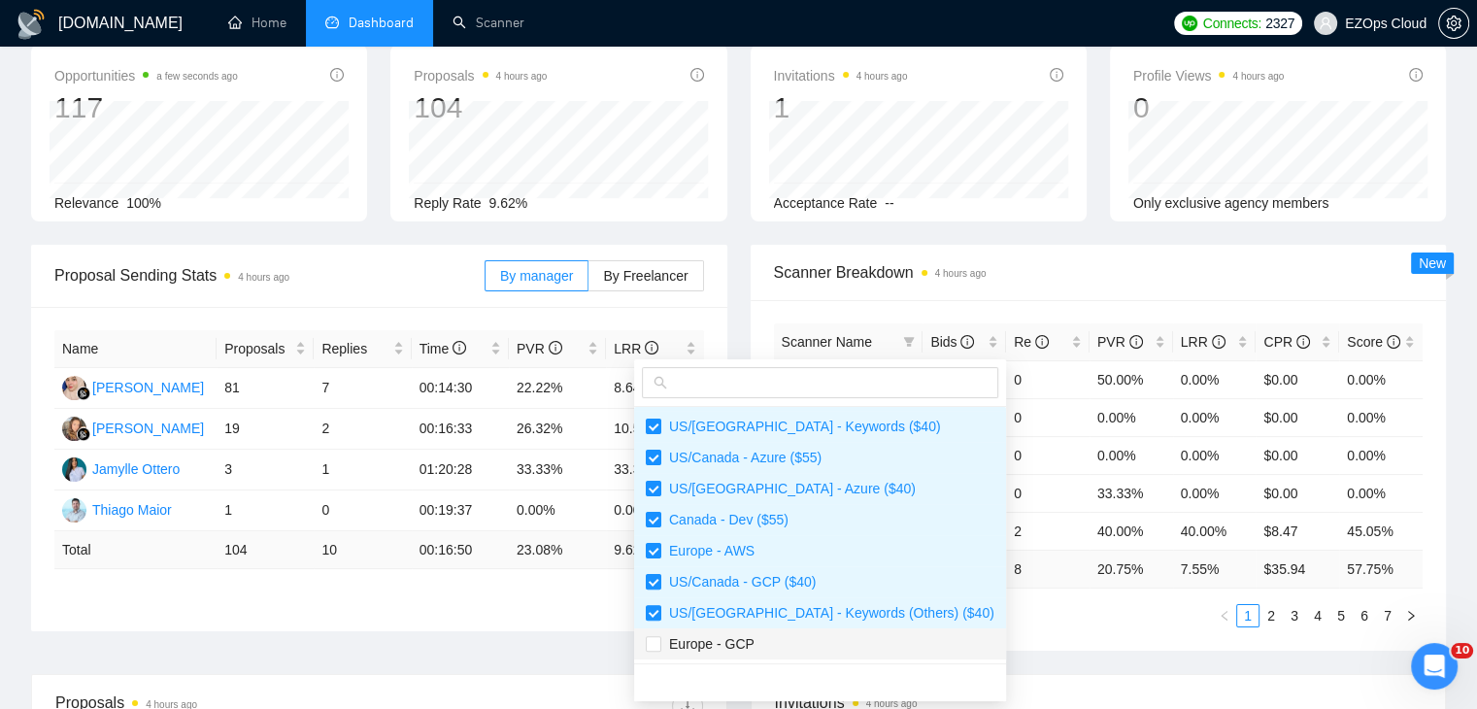
click at [814, 643] on span "Europe - GCP" at bounding box center [820, 643] width 349 height 21
checkbox input "true"
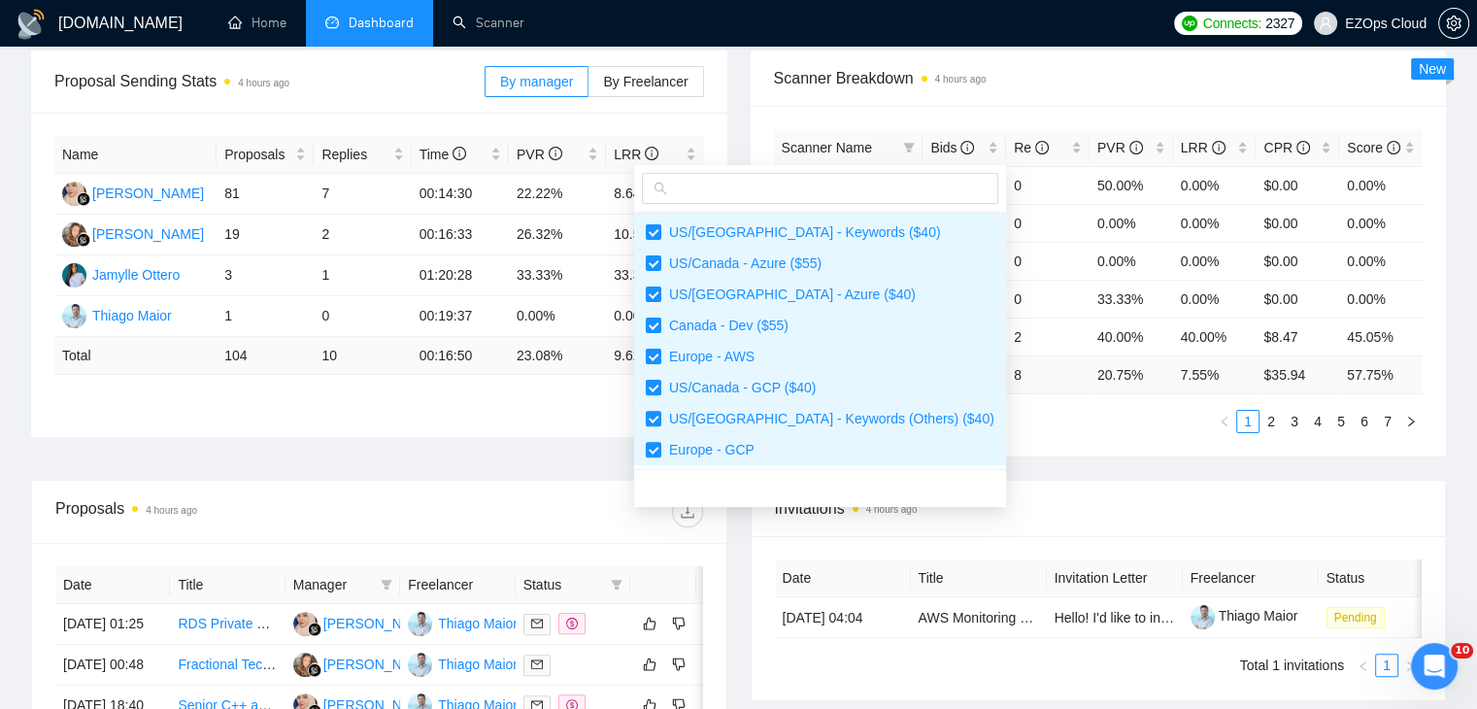
click at [967, 484] on div "Invitations 4 hours ago" at bounding box center [1099, 508] width 648 height 55
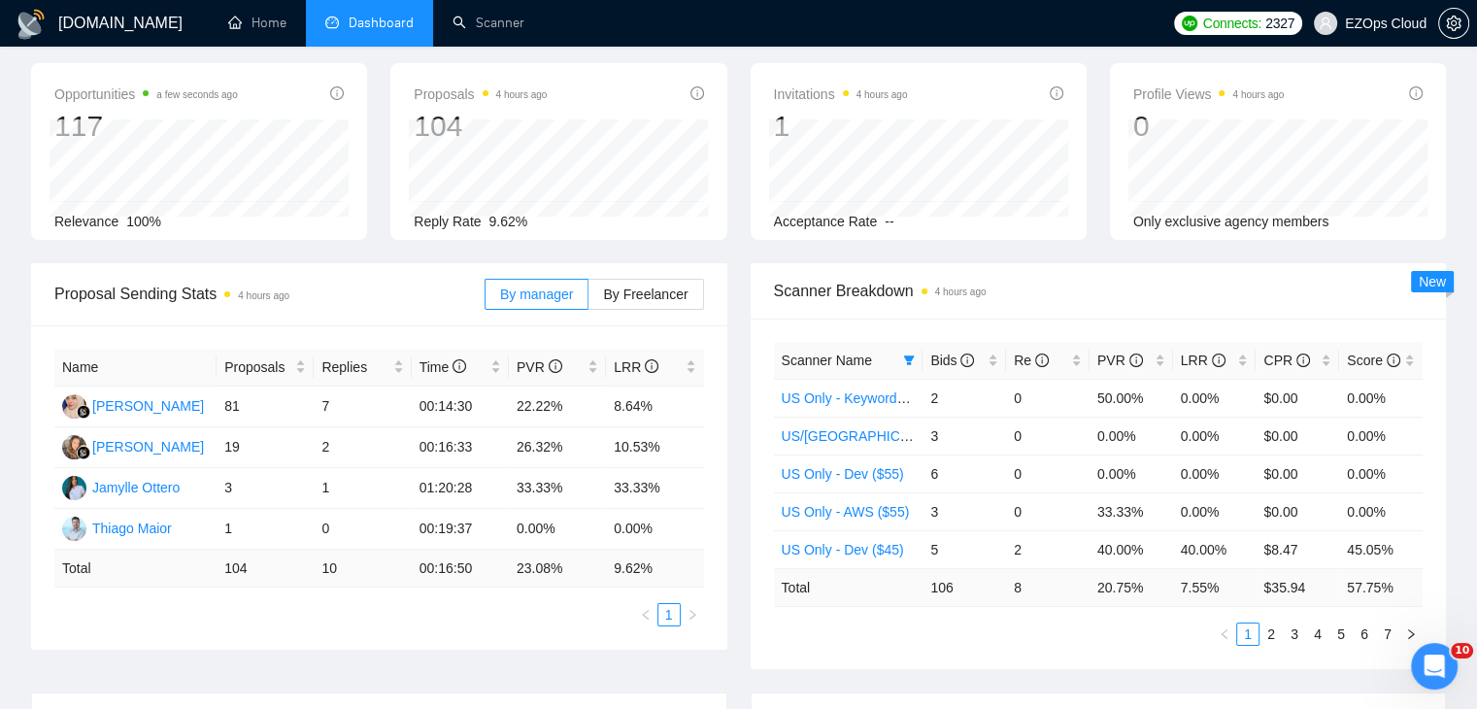
scroll to position [0, 0]
